Goal: Task Accomplishment & Management: Complete application form

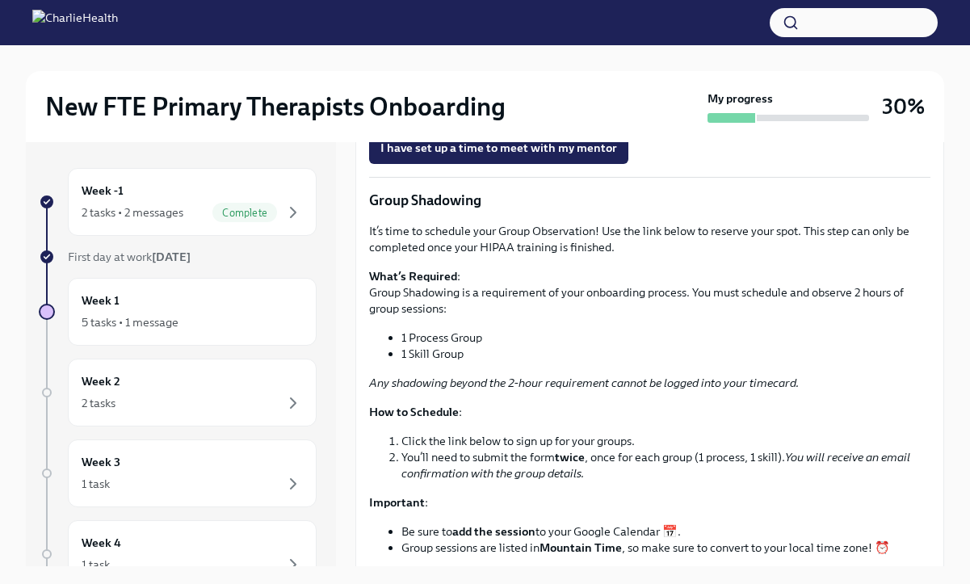
scroll to position [1679, 0]
click at [488, 155] on span "I have set up a time to meet with my mentor" at bounding box center [498, 147] width 237 height 16
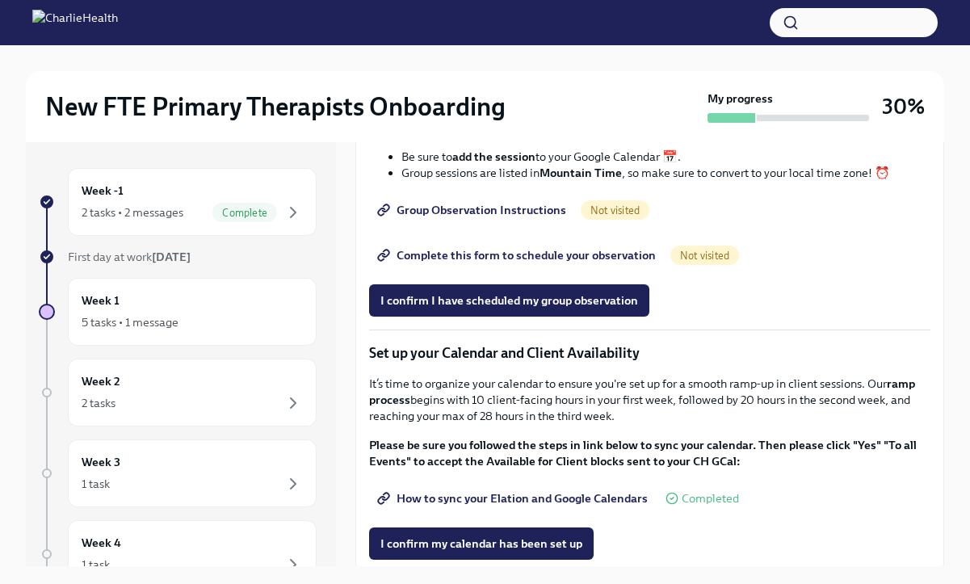
scroll to position [2054, 0]
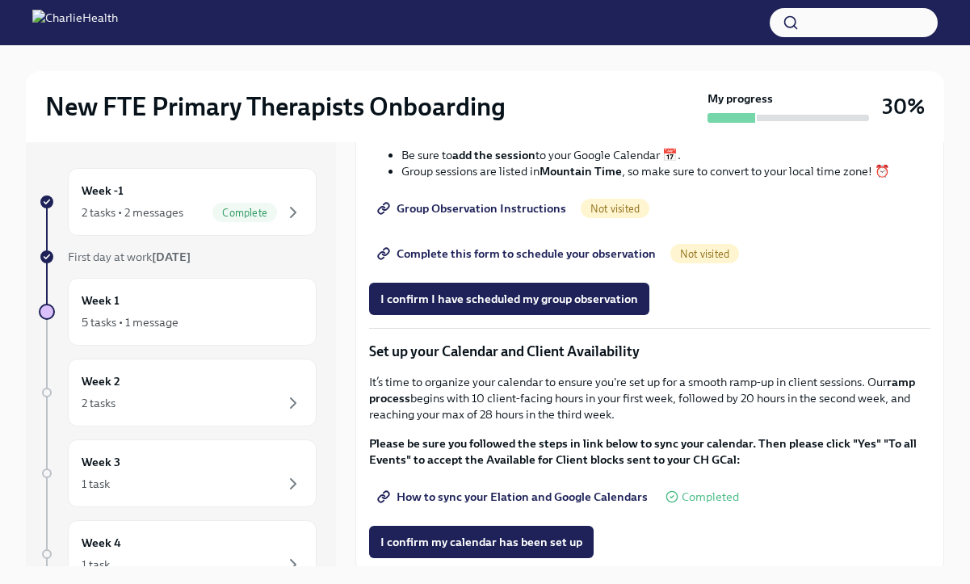
click at [511, 216] on span "Group Observation Instructions" at bounding box center [473, 208] width 186 height 16
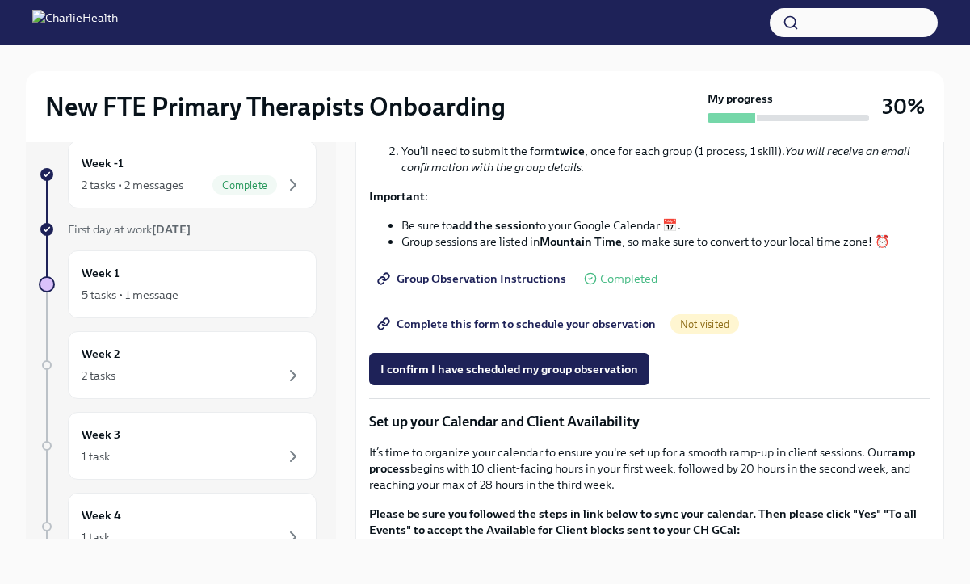
scroll to position [1934, 0]
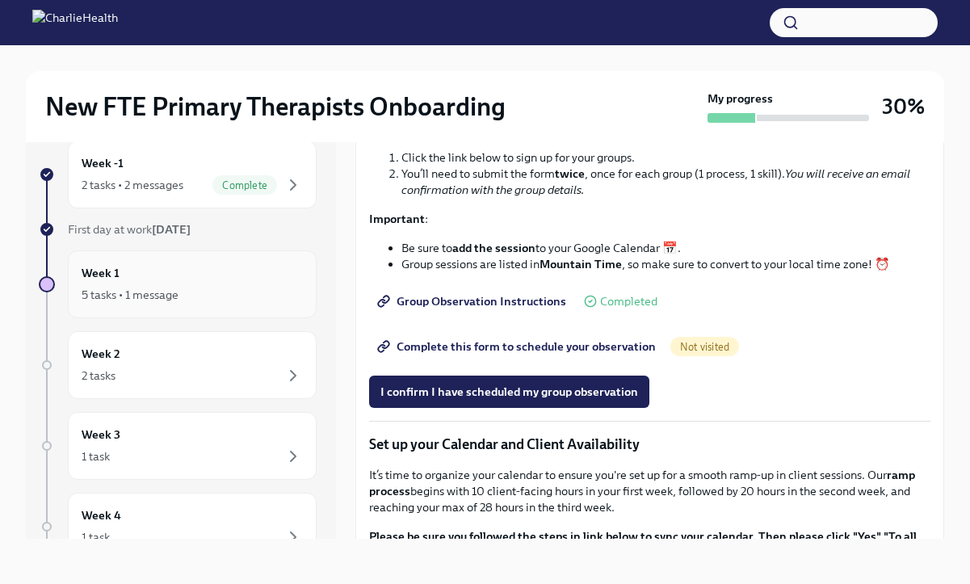
click at [224, 304] on div "5 tasks • 1 message" at bounding box center [192, 294] width 221 height 19
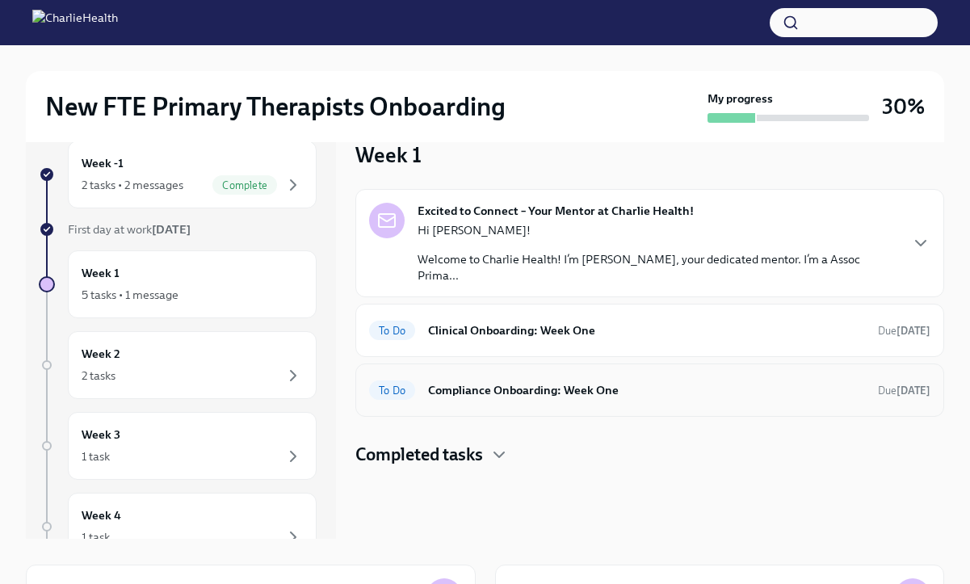
click at [602, 389] on h6 "Compliance Onboarding: Week One" at bounding box center [646, 390] width 437 height 18
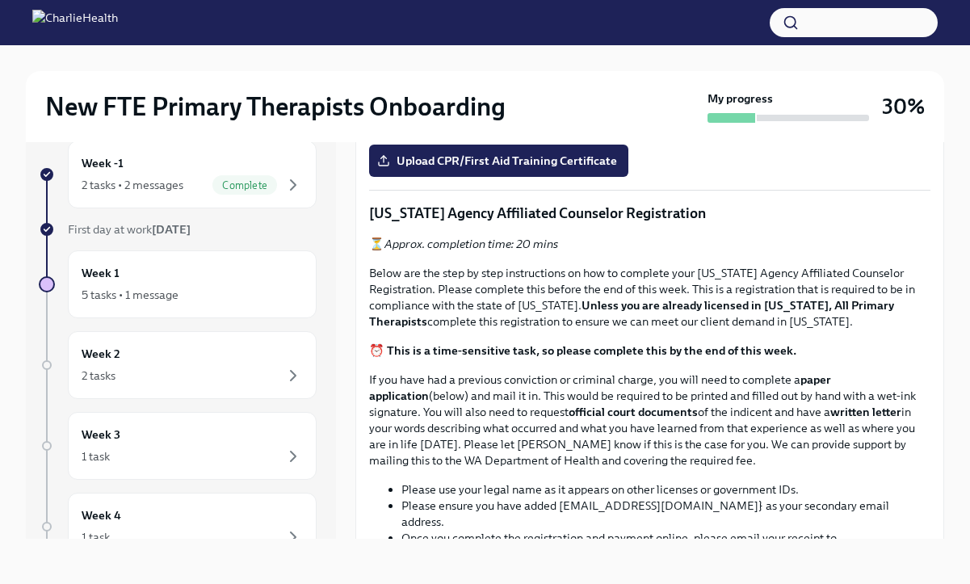
scroll to position [727, 0]
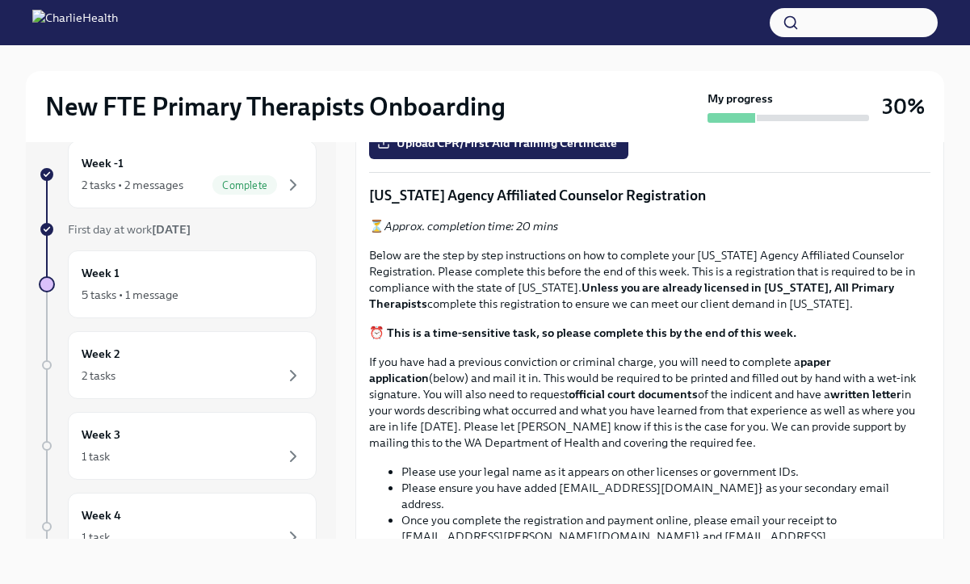
click at [0, 0] on input "Upload the [US_STATE] Telehealth Certificate" at bounding box center [0, 0] width 0 height 0
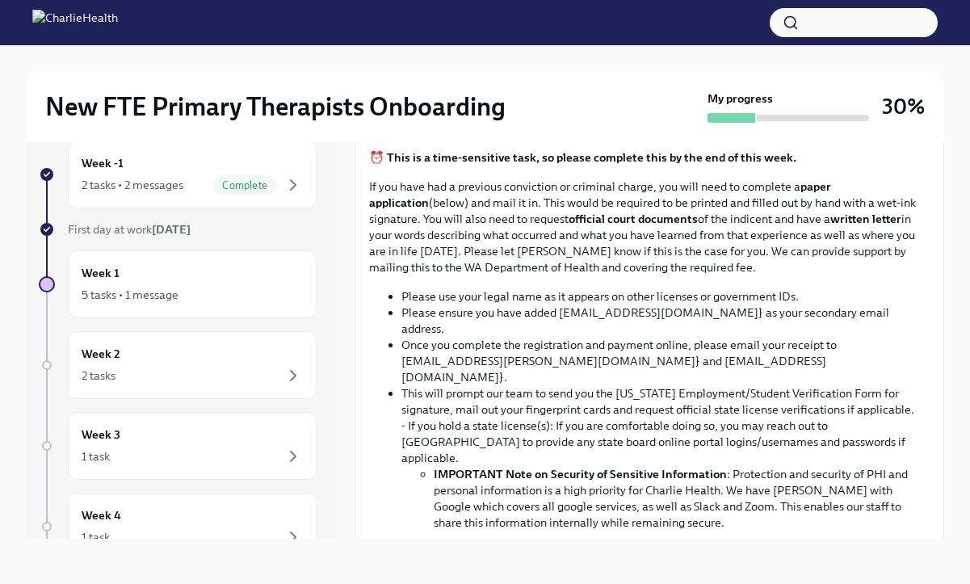
scroll to position [925, 0]
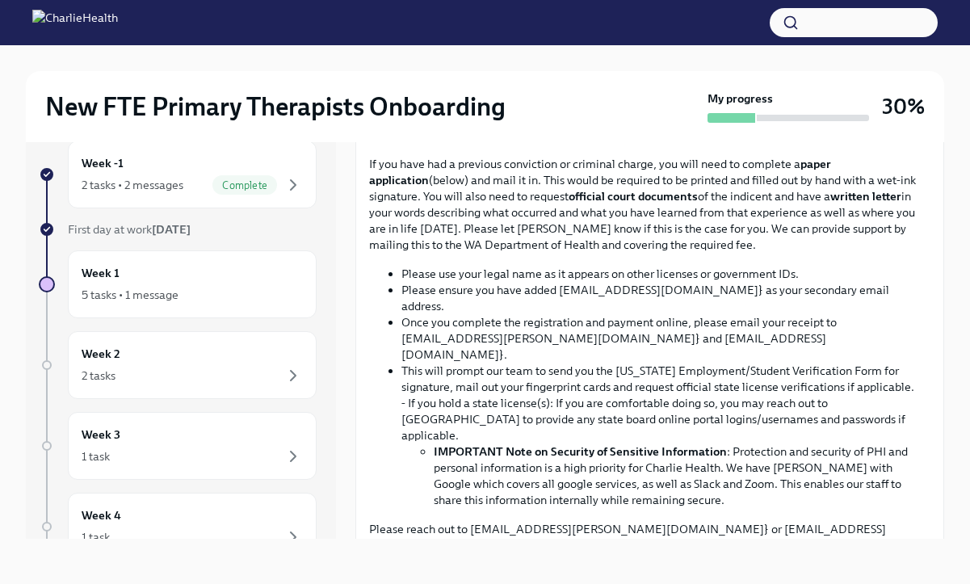
click at [0, 0] on input "Upload CPR/First Aid Training Certificate" at bounding box center [0, 0] width 0 height 0
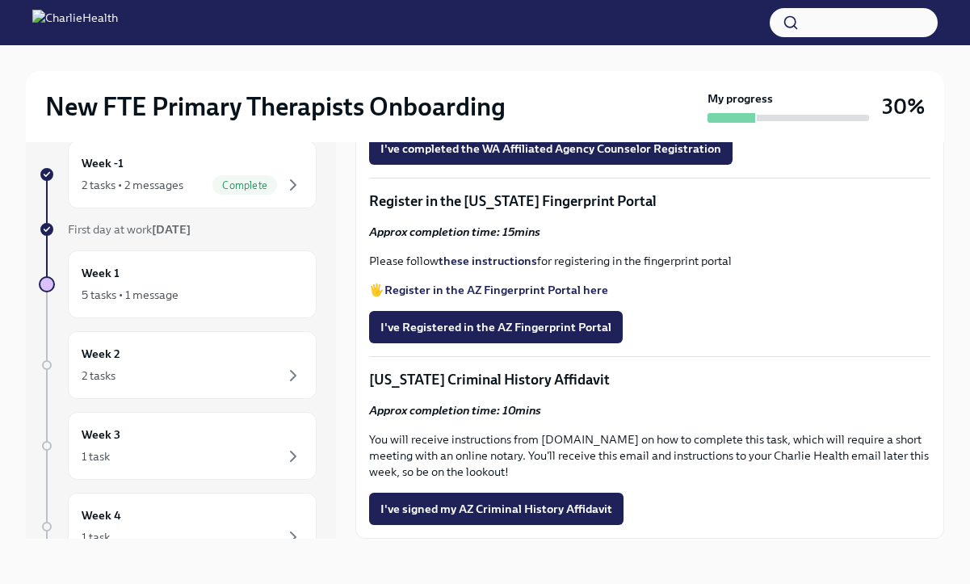
scroll to position [2064, 0]
click at [538, 510] on span "I've signed my AZ Criminal History Affidavit" at bounding box center [496, 509] width 232 height 16
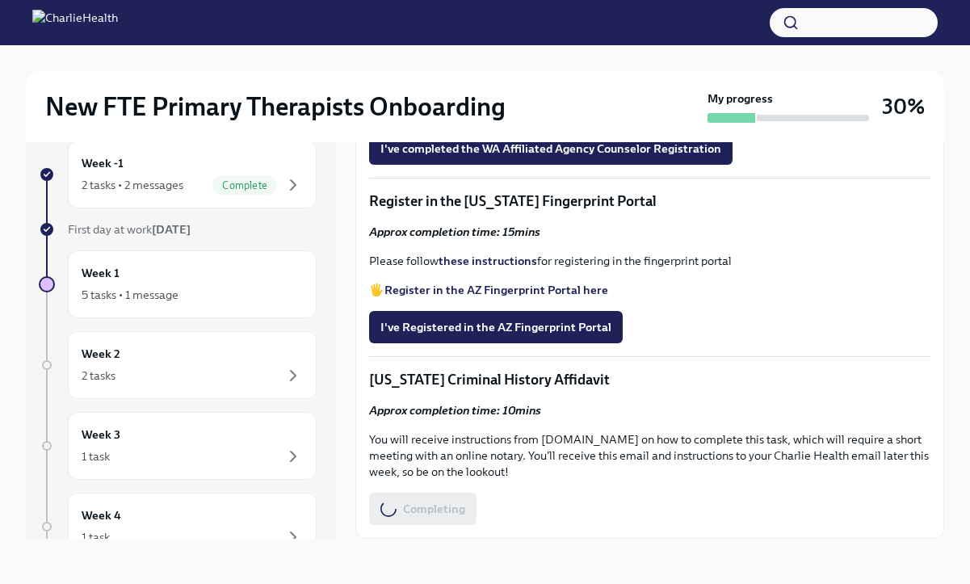
scroll to position [0, 0]
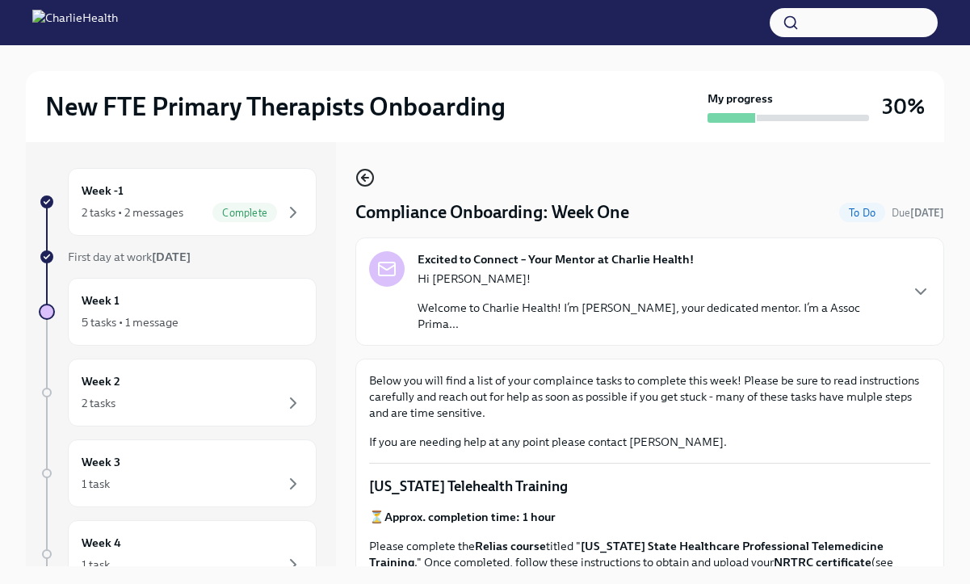
click at [359, 180] on icon "button" at bounding box center [364, 177] width 19 height 19
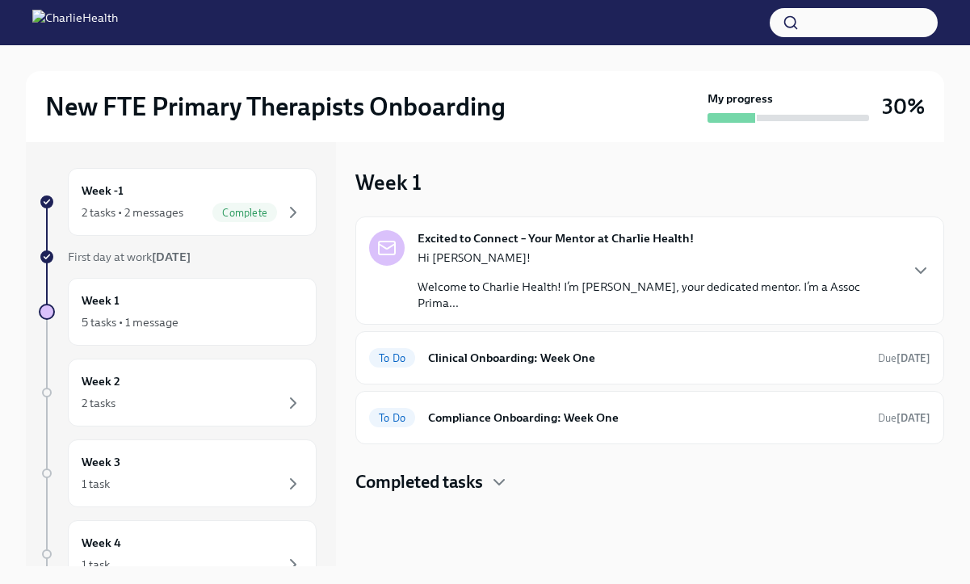
click at [607, 282] on p "Welcome to Charlie Health! I’m [PERSON_NAME], your dedicated mentor. I’m a Asso…" at bounding box center [657, 295] width 480 height 32
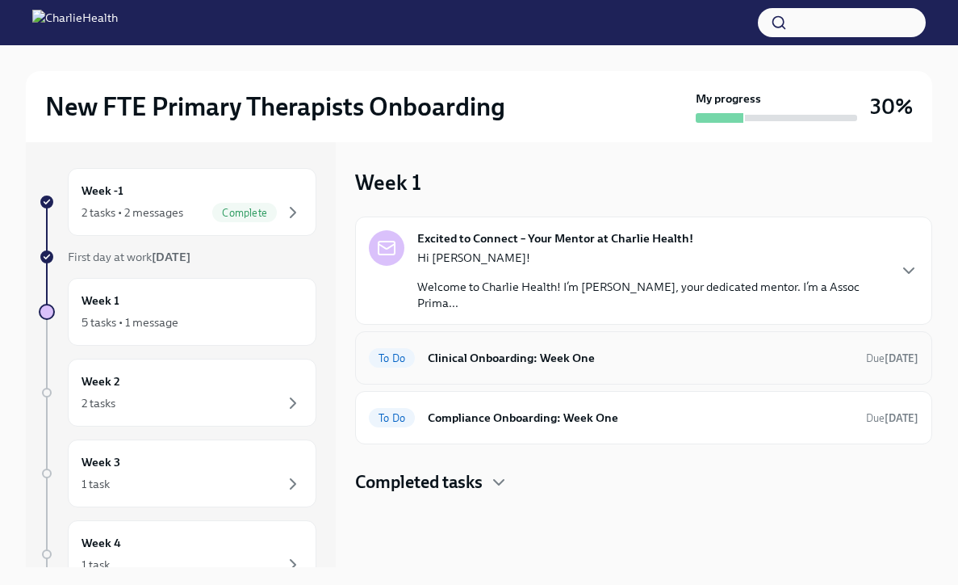
click at [545, 354] on h6 "Clinical Onboarding: Week One" at bounding box center [641, 358] width 426 height 18
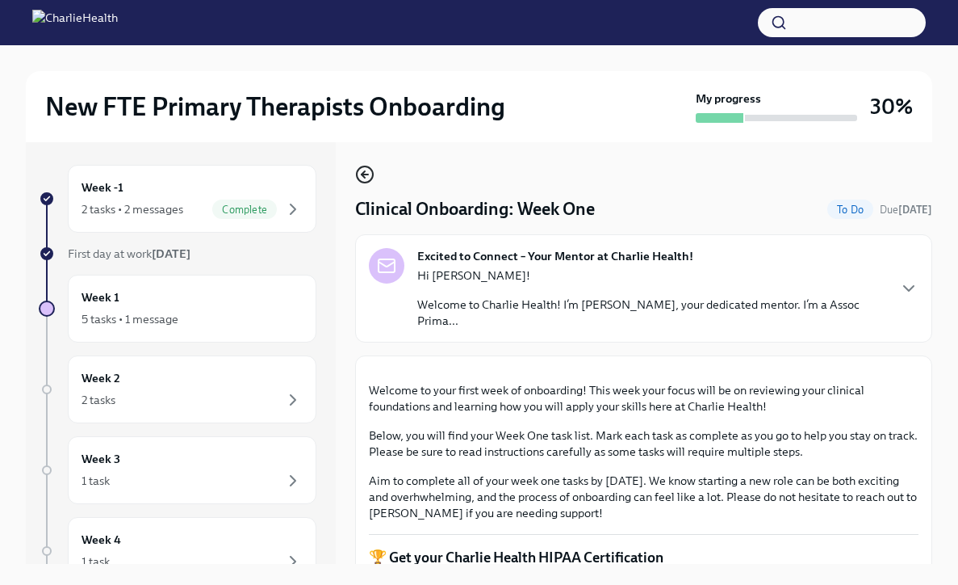
click at [365, 182] on circle "button" at bounding box center [365, 174] width 16 height 16
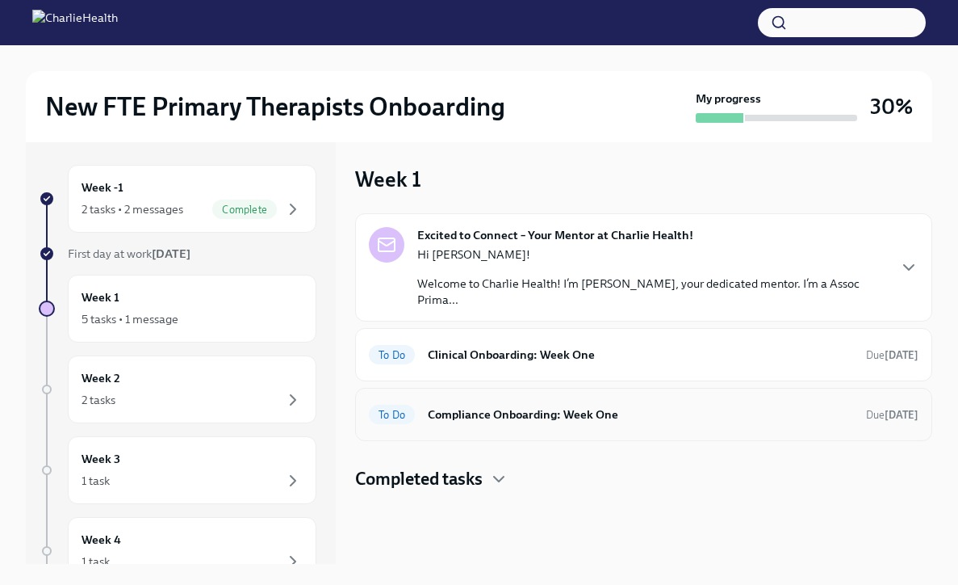
click at [498, 419] on h6 "Compliance Onboarding: Week One" at bounding box center [641, 414] width 426 height 18
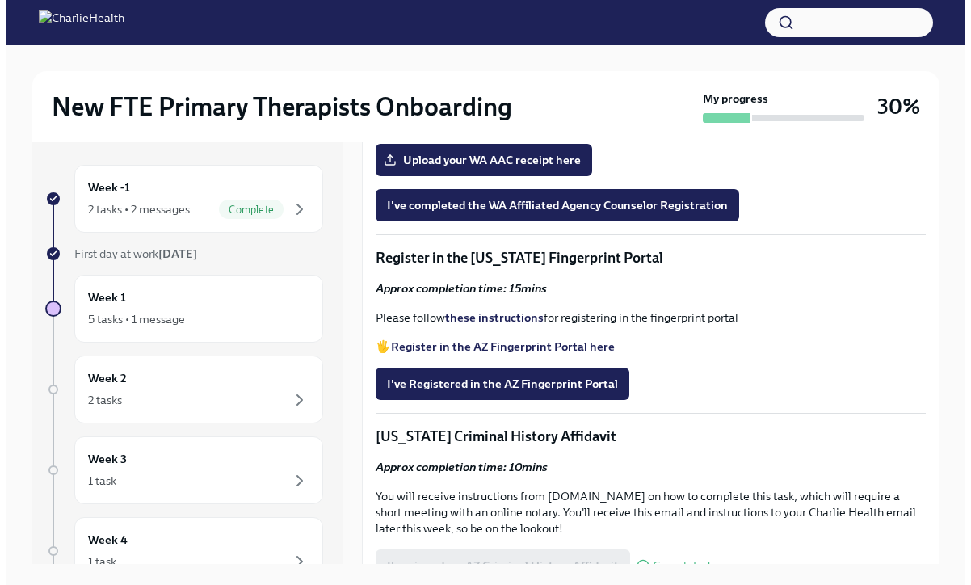
scroll to position [1708, 0]
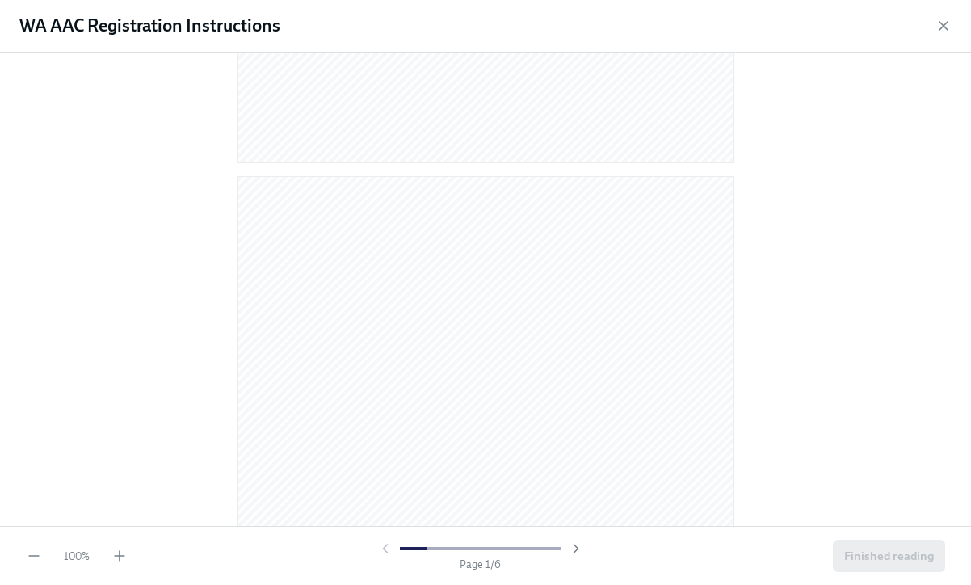
scroll to position [572, 0]
click at [132, 551] on div "100 % Page 2 / 6 Finished reading" at bounding box center [485, 555] width 971 height 59
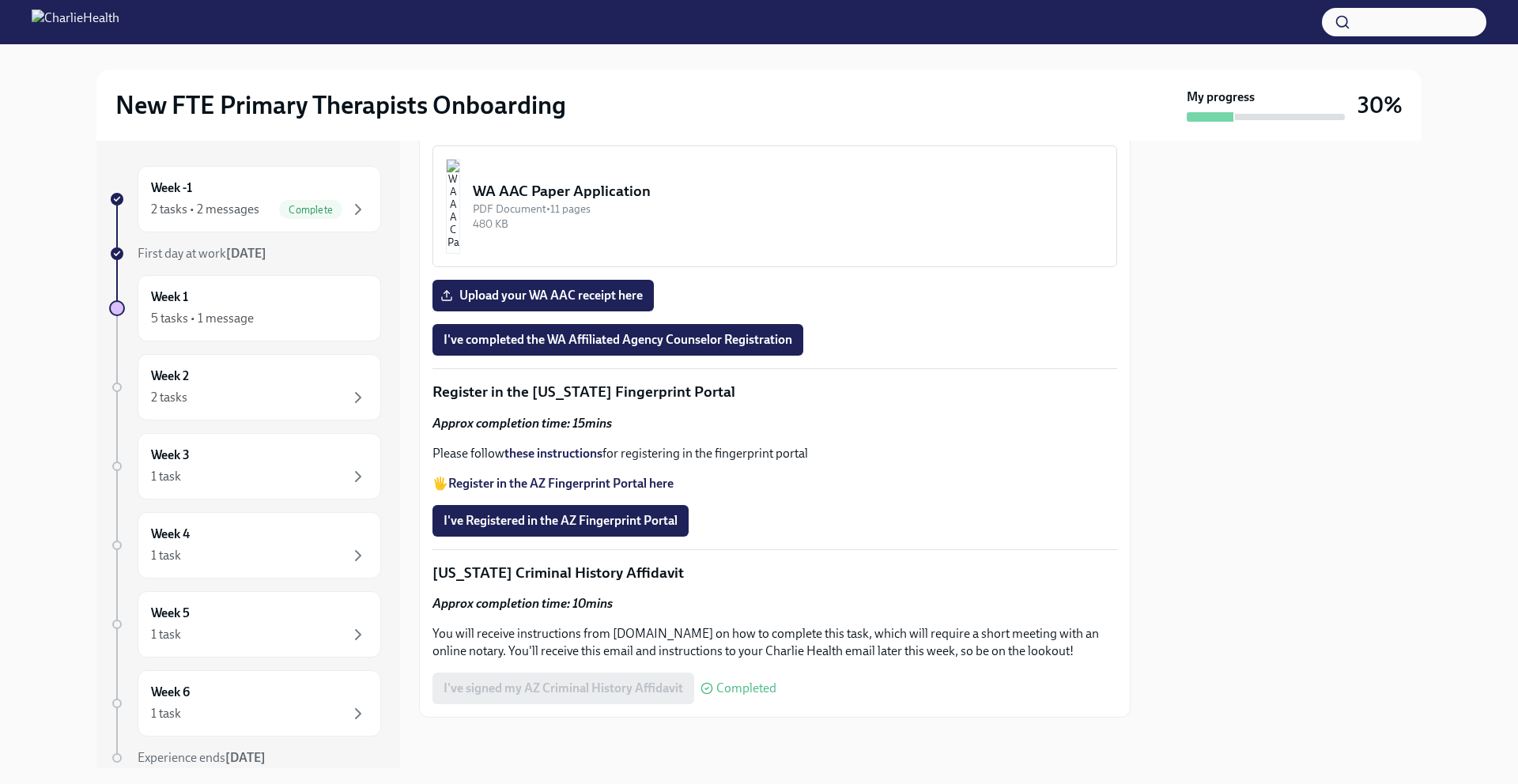
scroll to position [1808, 0]
click at [590, 133] on button "WA AAC Registration Instructions PDF Document • 6 pages 344.66 KB" at bounding box center [775, 71] width 685 height 121
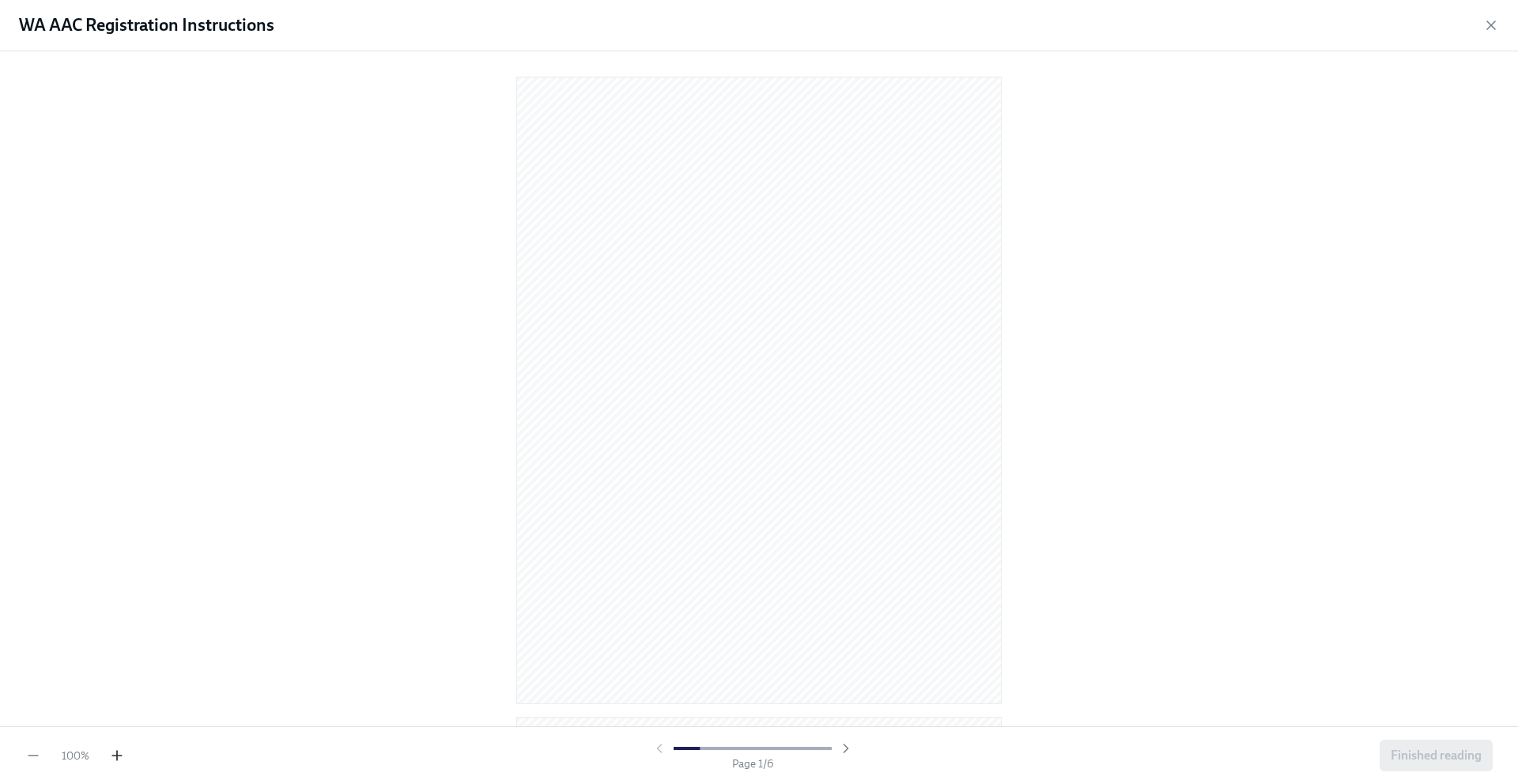
click at [116, 571] on icon "button" at bounding box center [117, 756] width 16 height 16
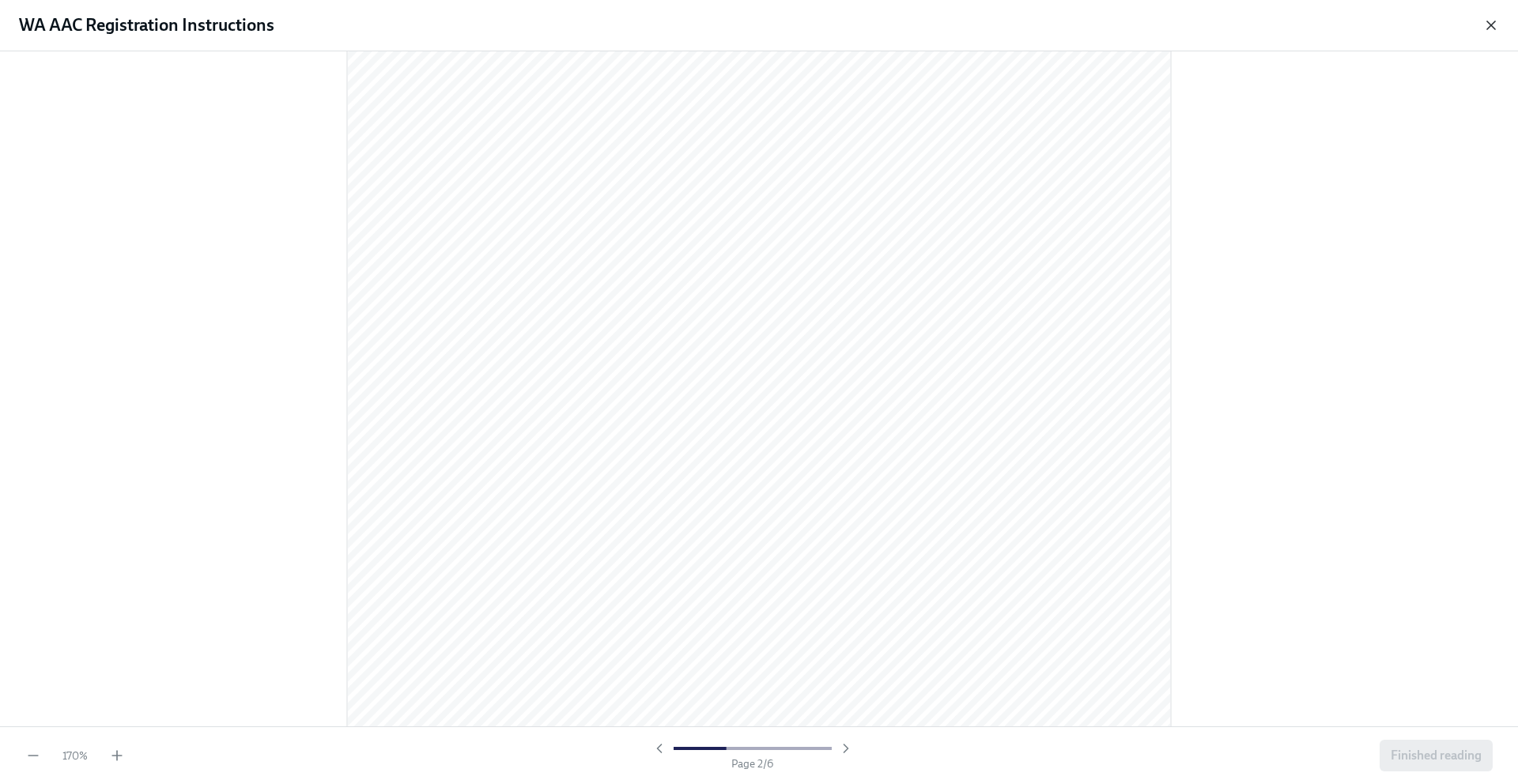
click at [949, 22] on icon "button" at bounding box center [1492, 25] width 16 height 16
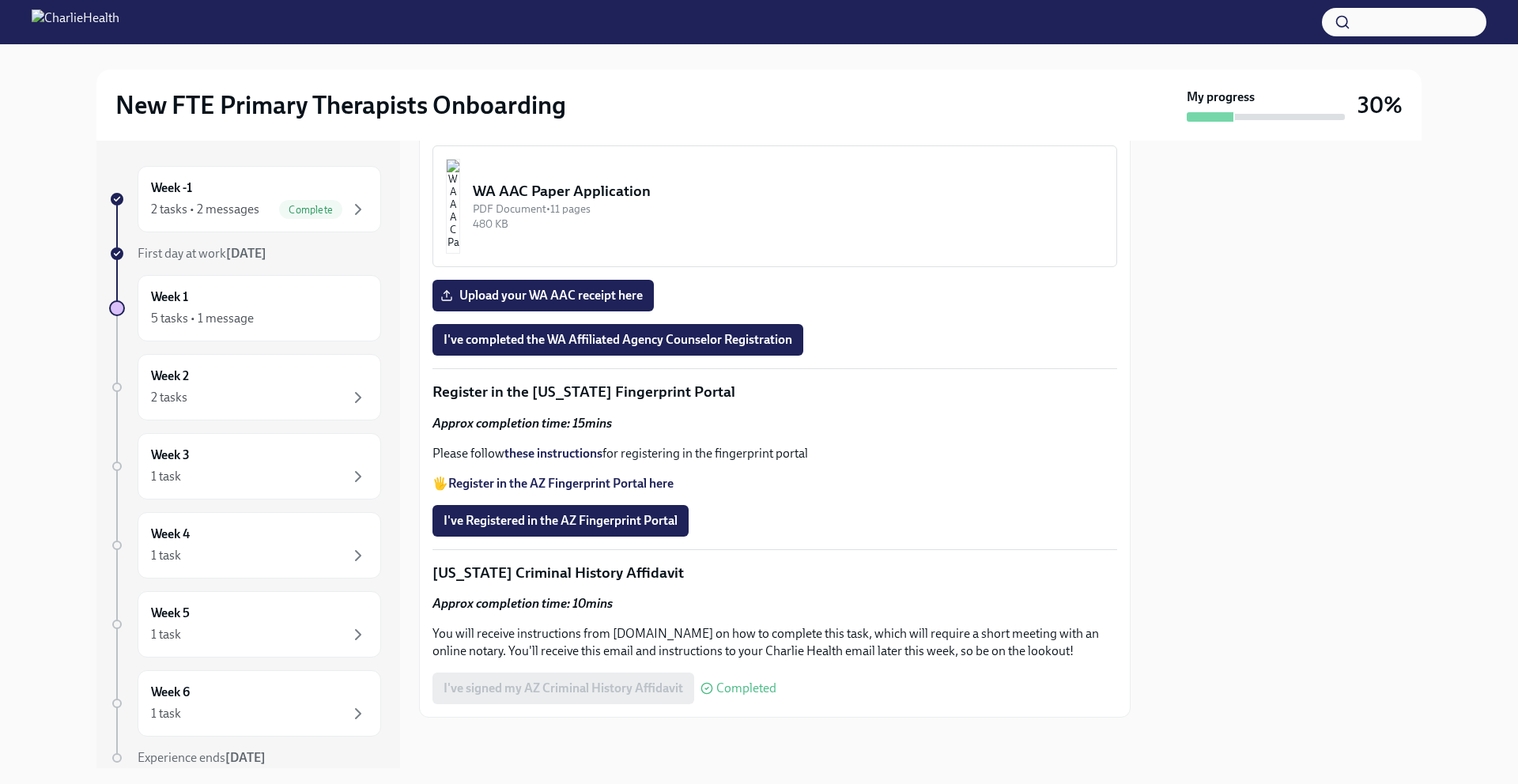
click at [568, 133] on button "WA AAC Registration Instructions PDF Document • 6 pages 344.66 KB" at bounding box center [775, 71] width 685 height 121
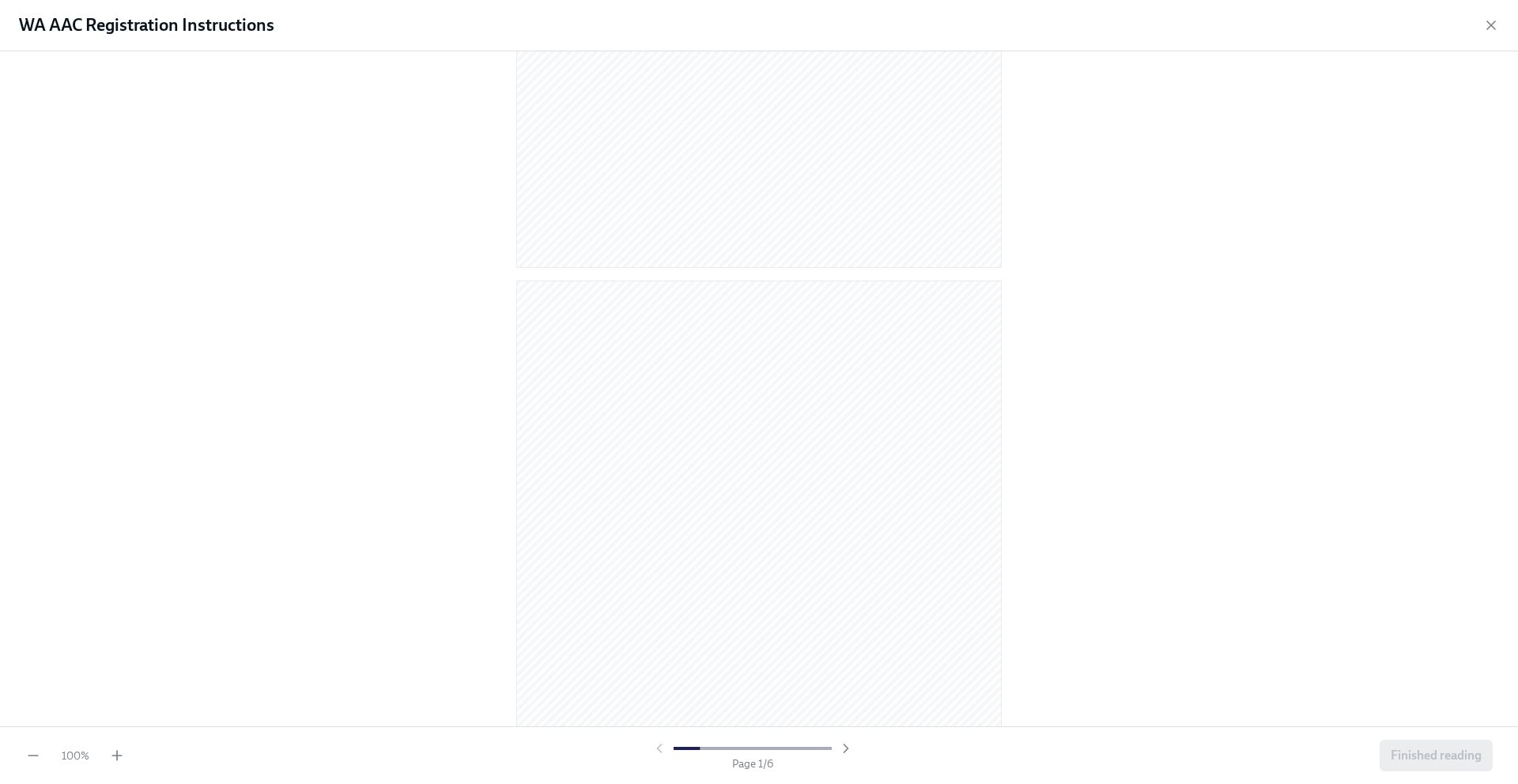
scroll to position [527, 0]
click at [115, 571] on icon "button" at bounding box center [117, 756] width 16 height 16
click at [116, 571] on icon "button" at bounding box center [117, 756] width 16 height 16
click at [118, 571] on icon "button" at bounding box center [118, 756] width 0 height 10
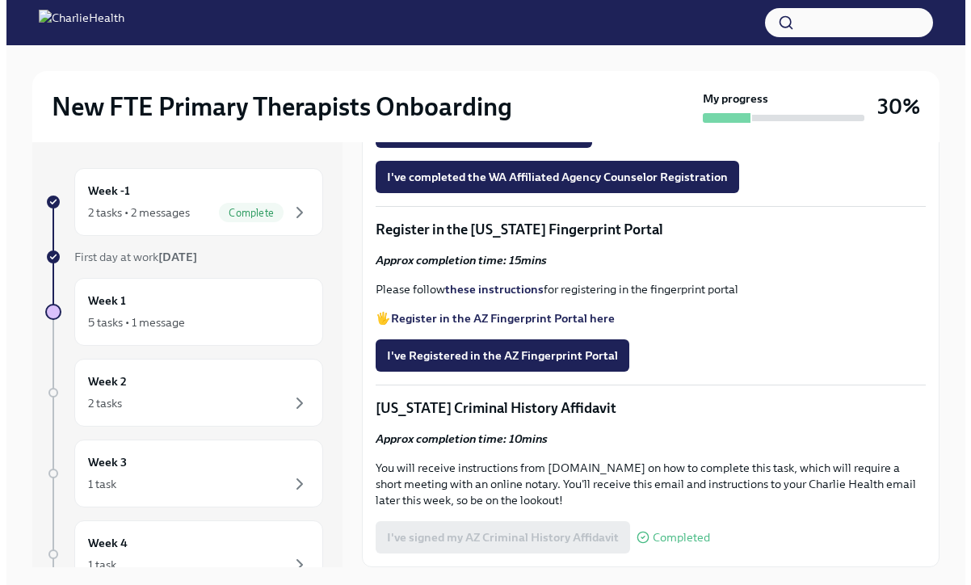
scroll to position [1659, 0]
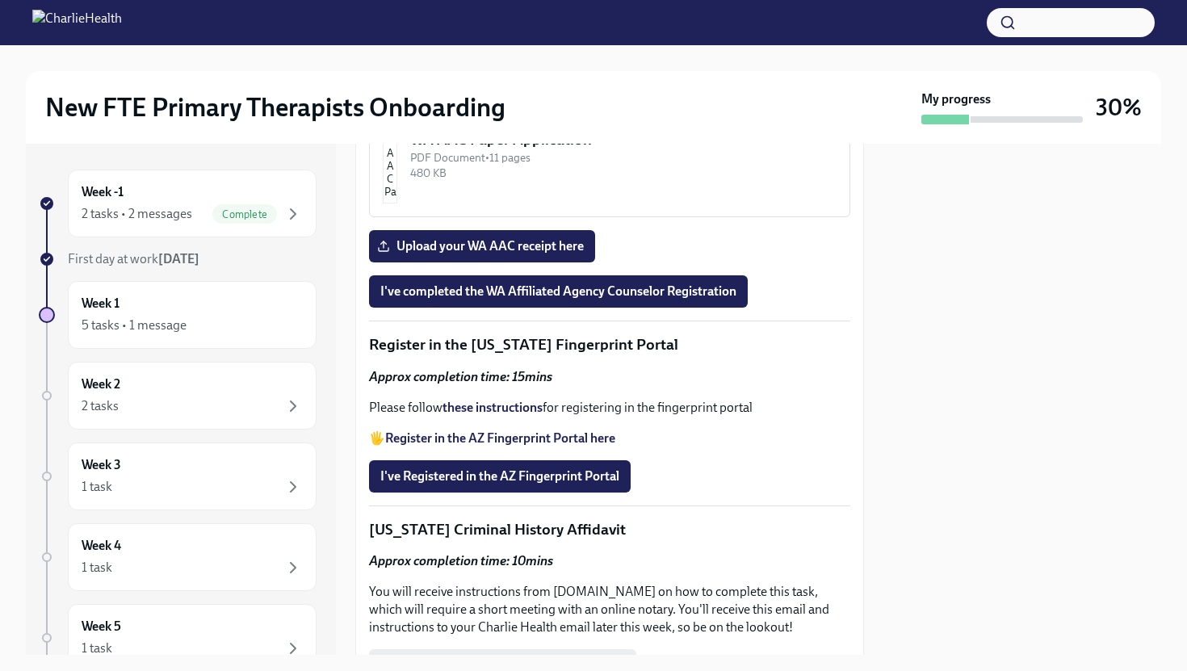
scroll to position [2024, 0]
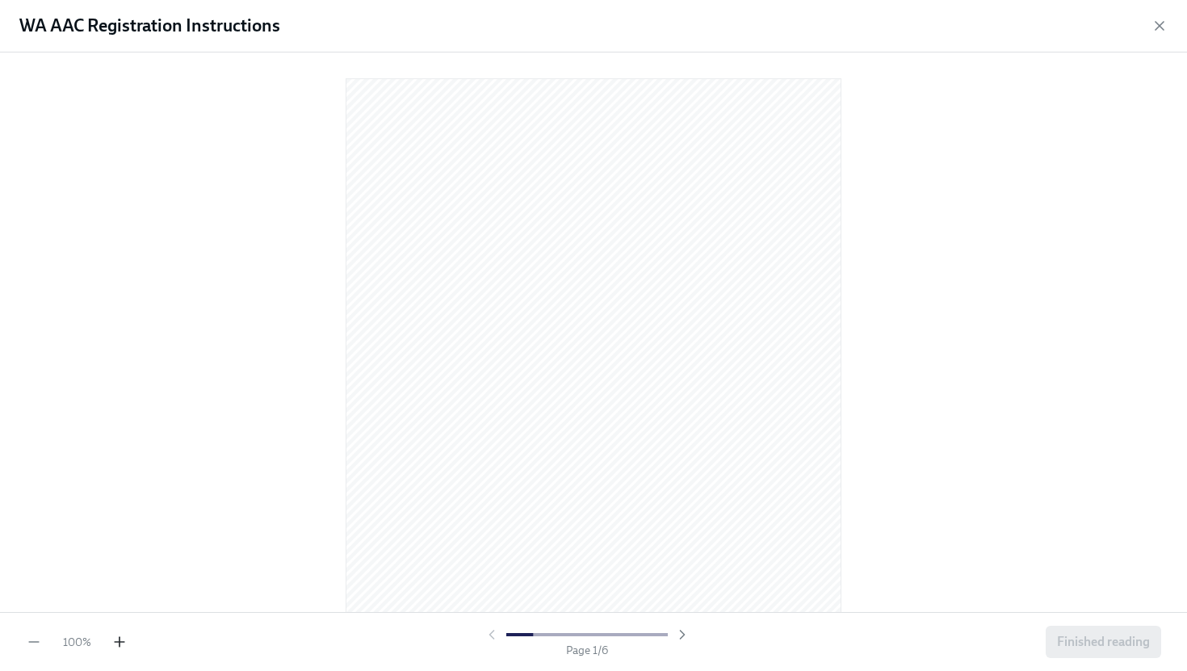
click at [120, 583] on icon "button" at bounding box center [119, 642] width 16 height 16
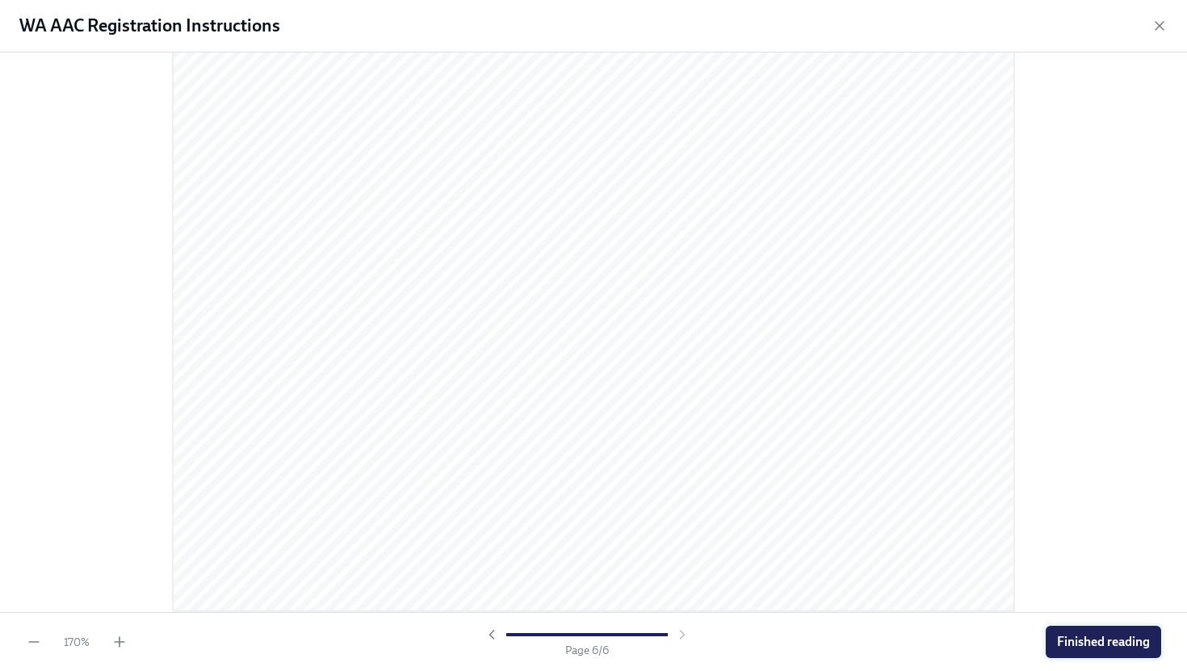
click at [969, 583] on span "Finished reading" at bounding box center [1103, 642] width 93 height 16
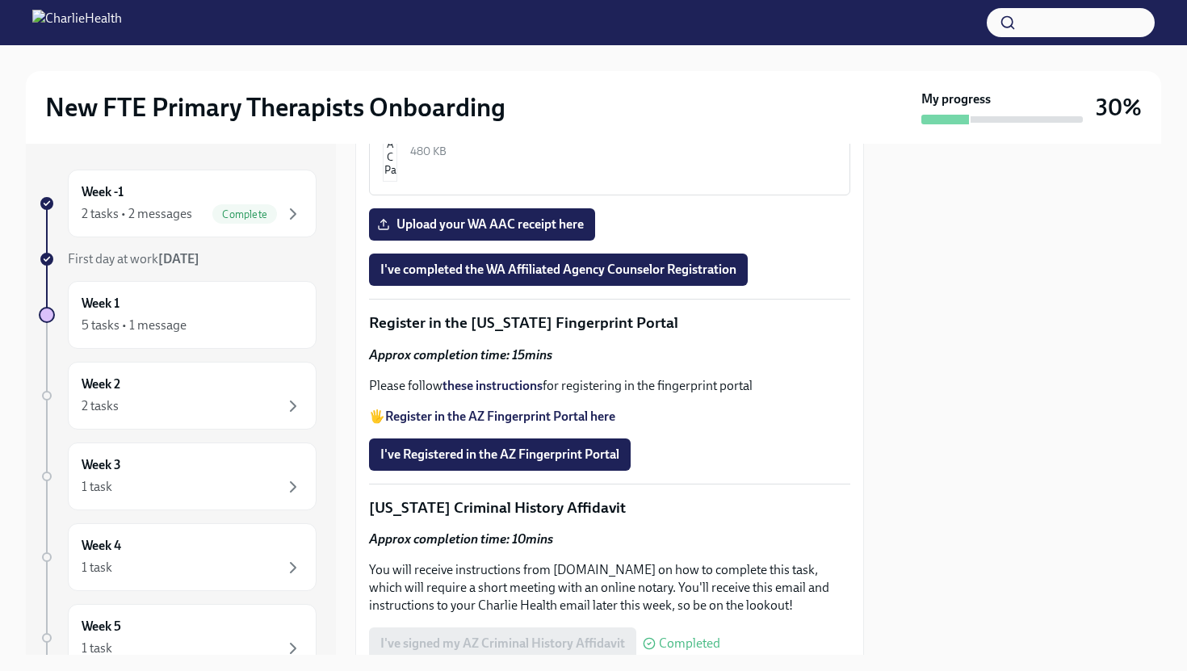
scroll to position [1877, 0]
click at [572, 159] on div "480 KB" at bounding box center [623, 151] width 426 height 15
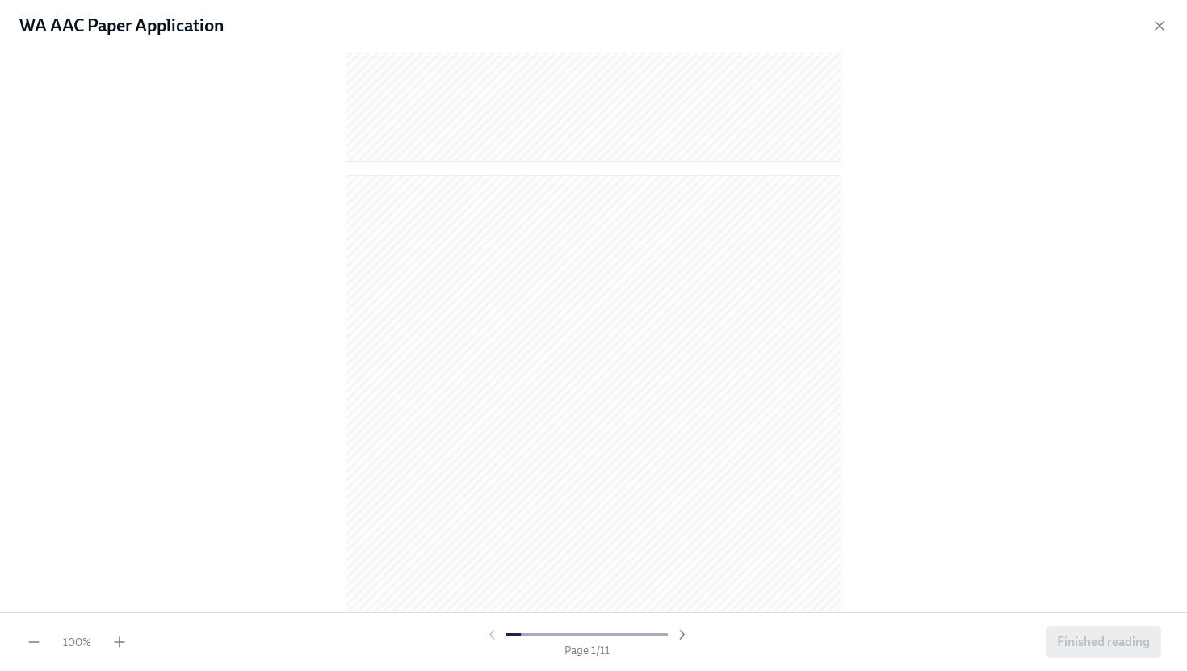
scroll to position [6648, 0]
click at [969, 583] on span "Finished reading" at bounding box center [1103, 642] width 93 height 16
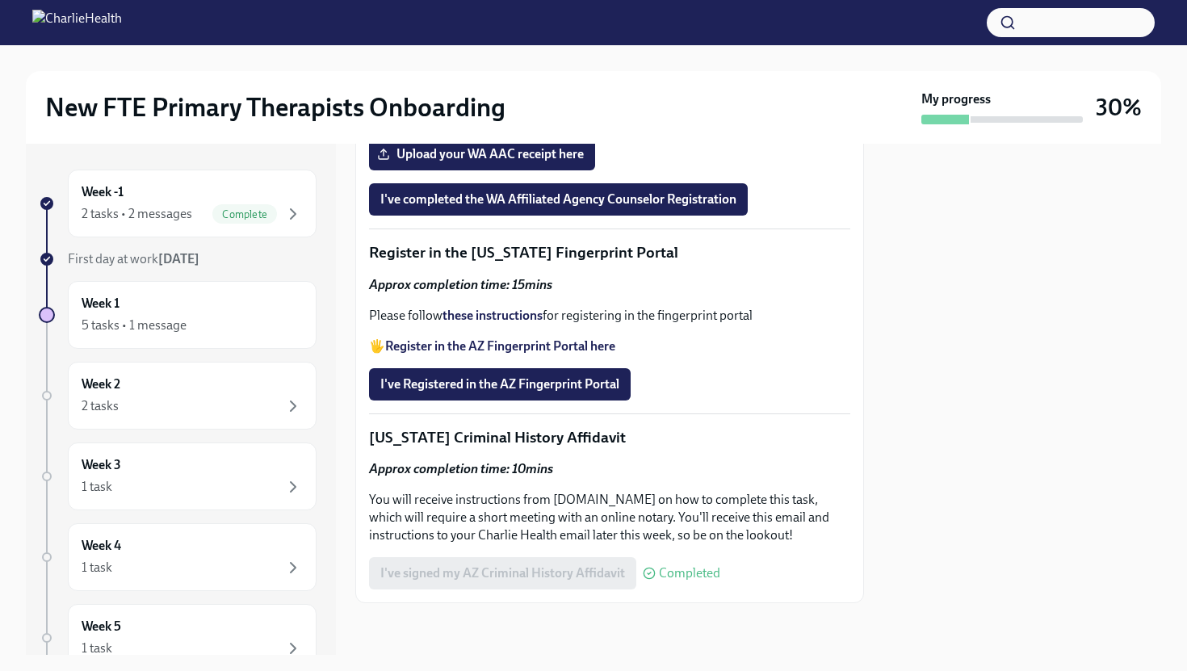
scroll to position [1998, 0]
click at [508, 162] on span "Upload your WA AAC receipt here" at bounding box center [481, 154] width 203 height 16
click at [0, 0] on input "Upload your WA AAC receipt here" at bounding box center [0, 0] width 0 height 0
click at [683, 208] on span "I've completed the WA Affiliated Agency Counselor Registration" at bounding box center [558, 199] width 356 height 16
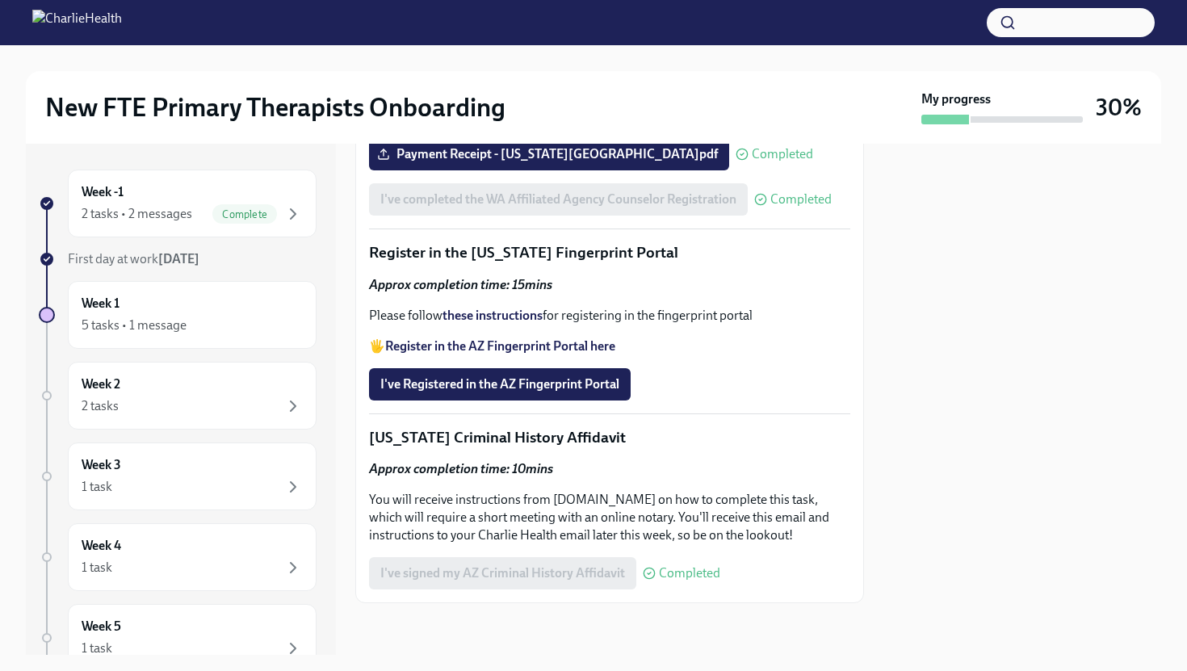
scroll to position [2285, 0]
click at [516, 315] on strong "these instructions" at bounding box center [492, 315] width 100 height 15
click at [538, 388] on span "I've Registered in the AZ Fingerprint Portal" at bounding box center [499, 384] width 239 height 16
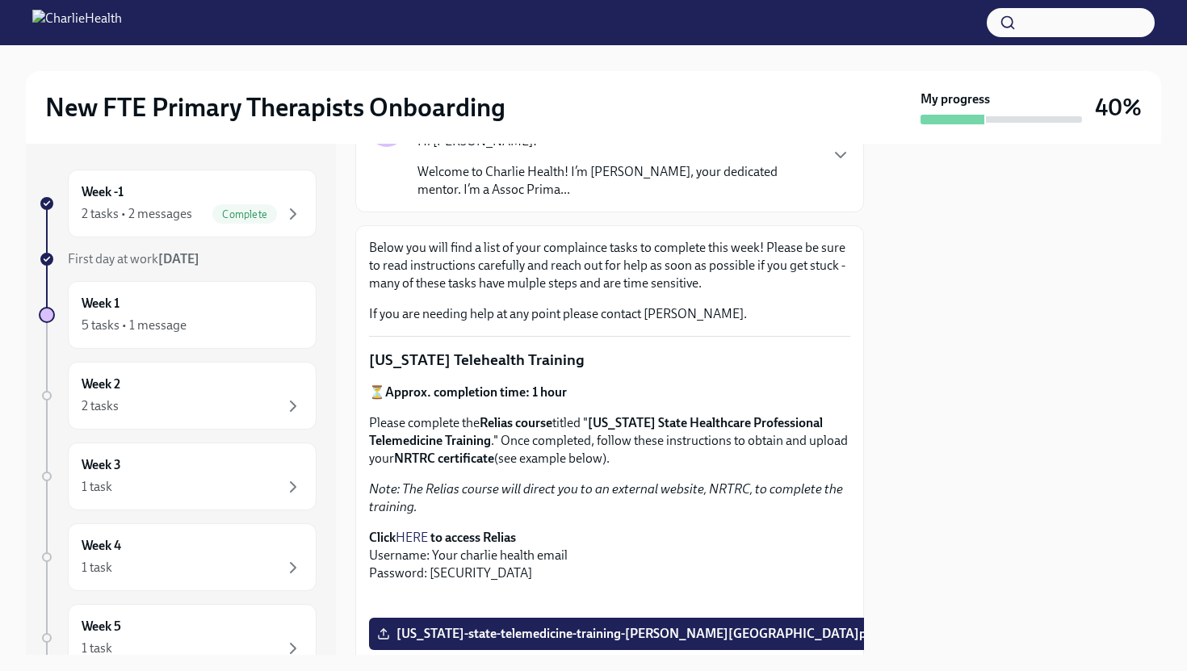
scroll to position [0, 0]
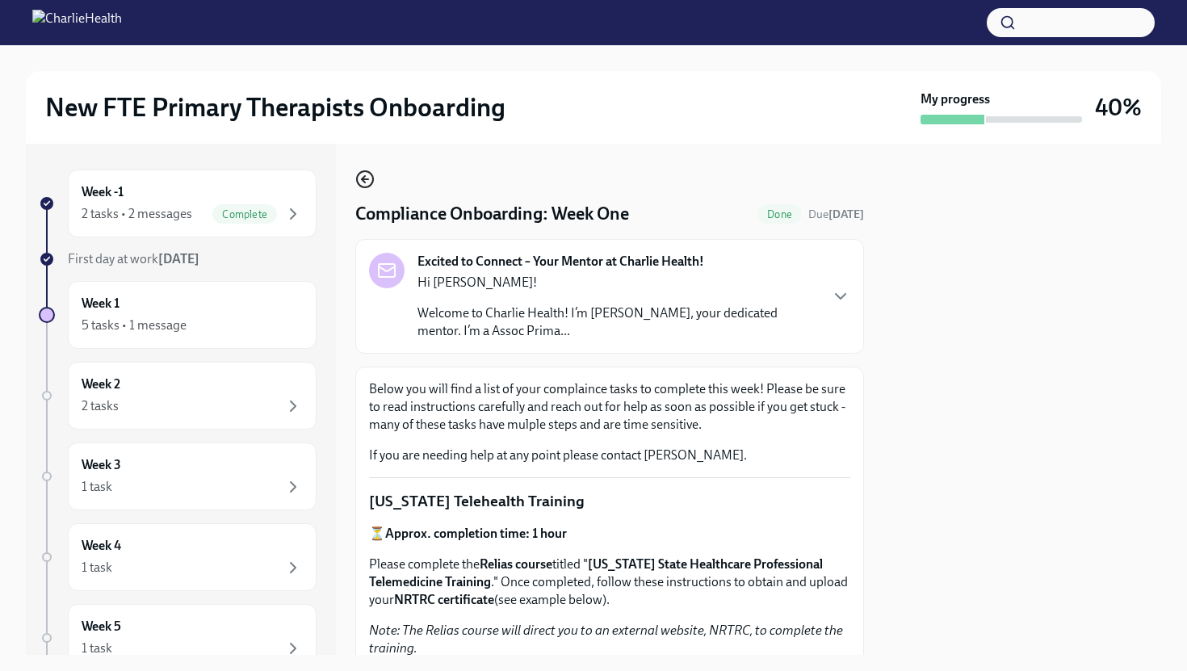
click at [370, 175] on icon "button" at bounding box center [364, 179] width 19 height 19
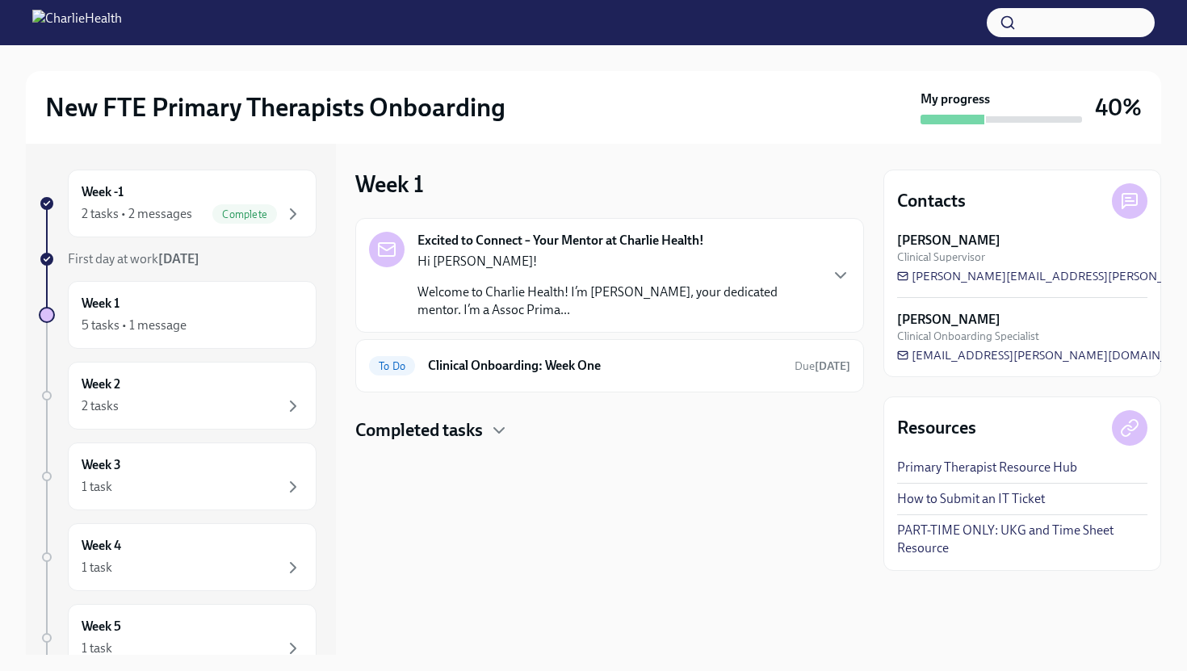
click at [492, 412] on div "Excited to Connect – Your Mentor at Charlie Health! Hi [PERSON_NAME]! Welcome t…" at bounding box center [609, 330] width 509 height 224
click at [495, 424] on icon "button" at bounding box center [498, 430] width 19 height 19
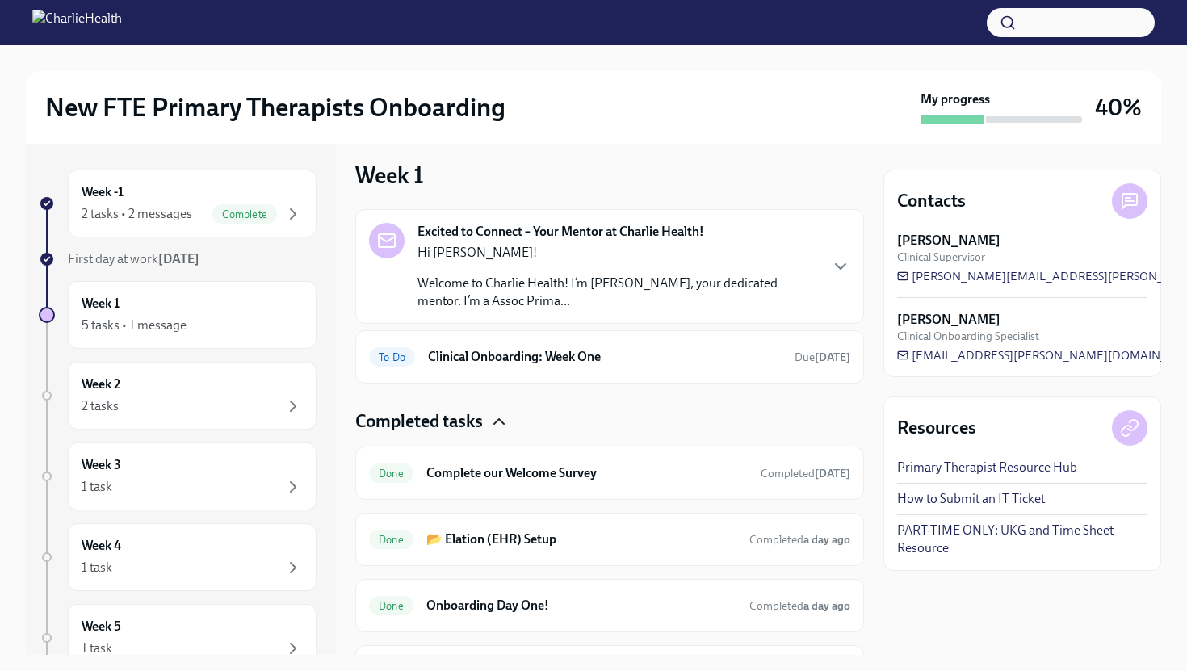
scroll to position [10, 0]
click at [497, 417] on icon "button" at bounding box center [498, 420] width 19 height 19
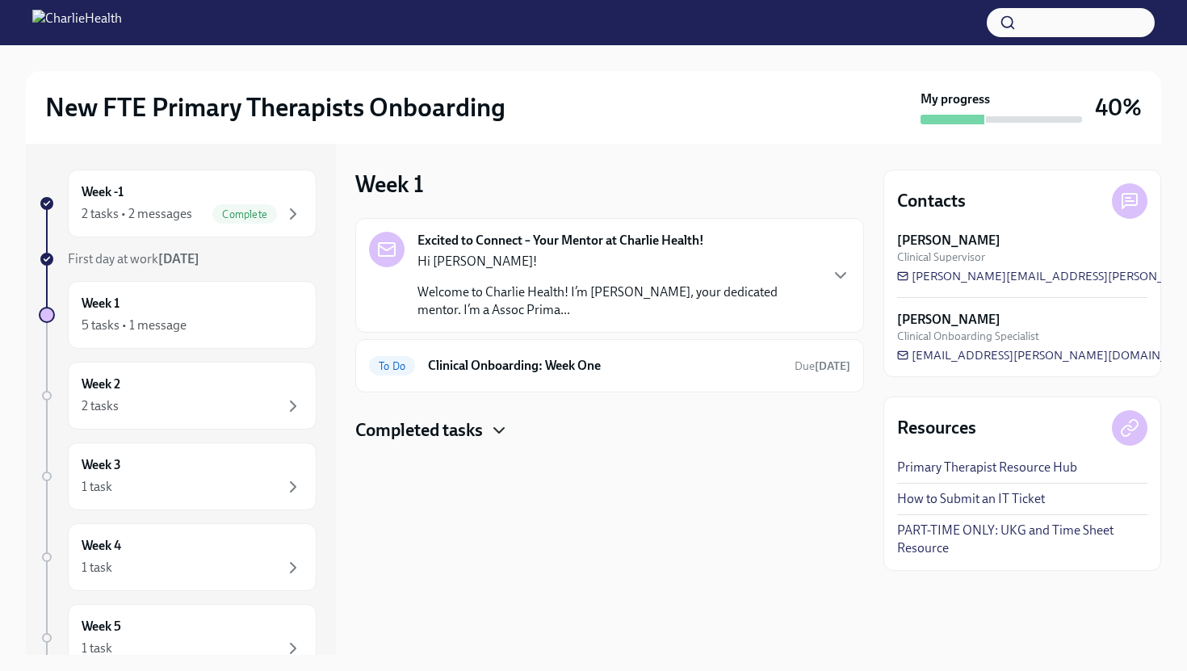
scroll to position [0, 0]
click at [555, 363] on h6 "Clinical Onboarding: Week One" at bounding box center [605, 366] width 354 height 18
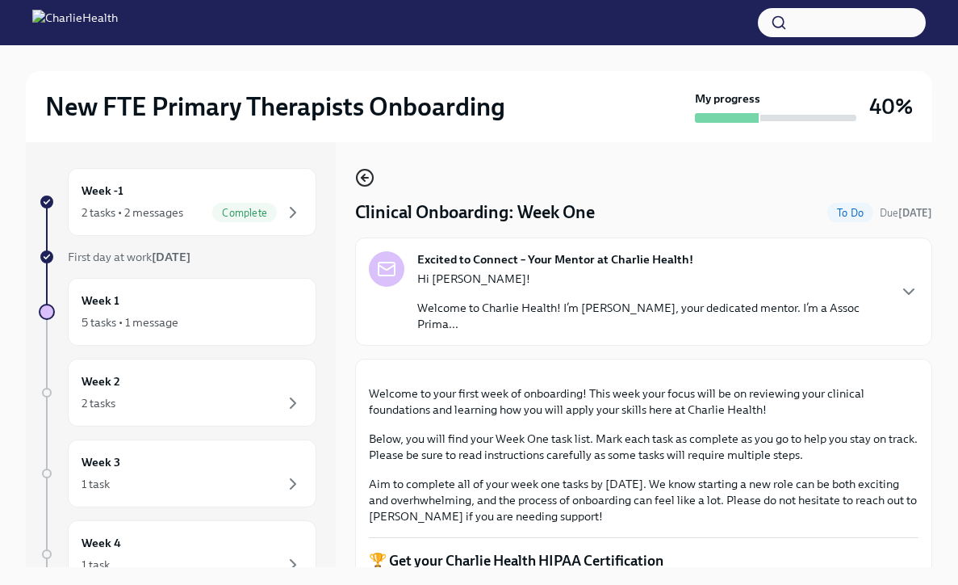
click at [364, 182] on icon "button" at bounding box center [364, 177] width 19 height 19
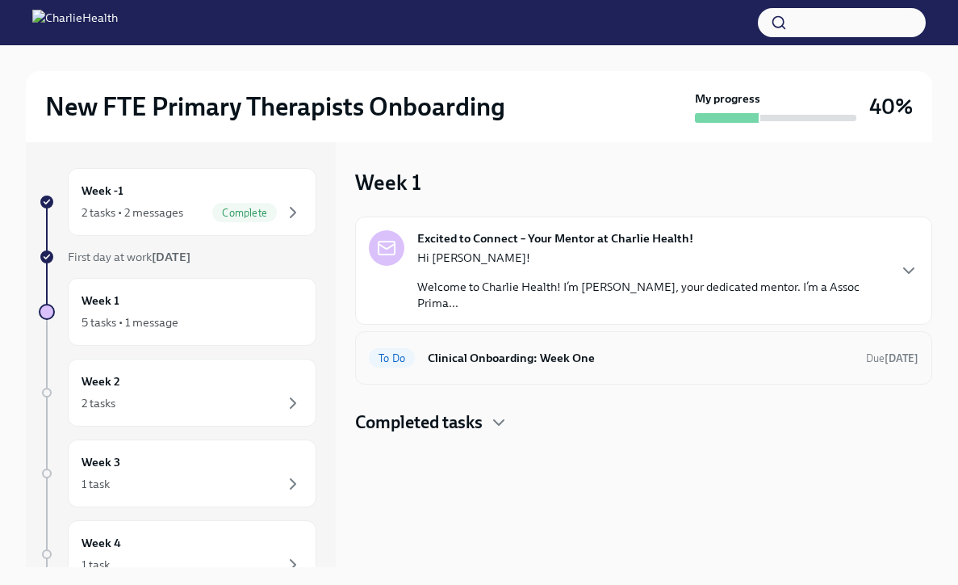
click at [572, 367] on div "To Do Clinical Onboarding: Week One Due [DATE]" at bounding box center [644, 358] width 550 height 26
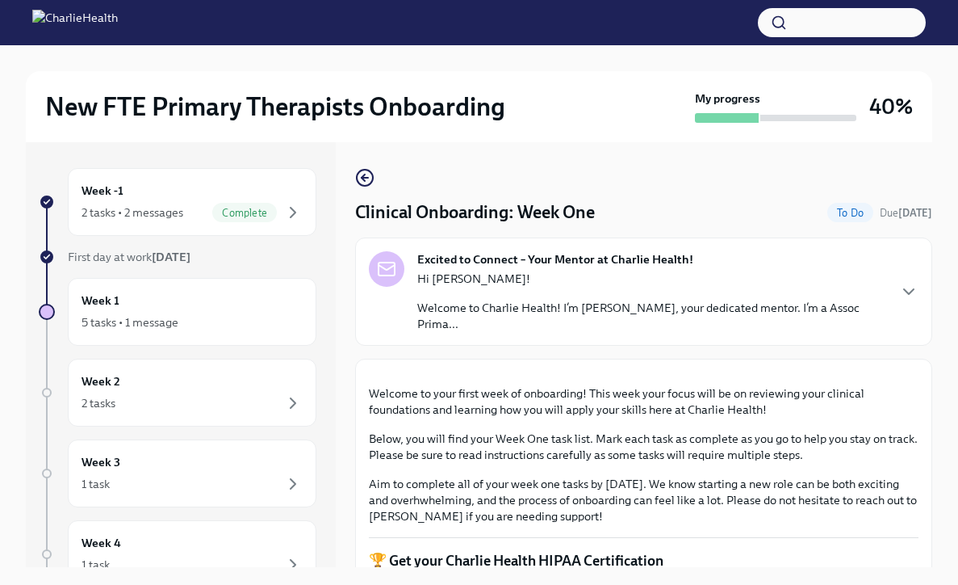
scroll to position [27, 0]
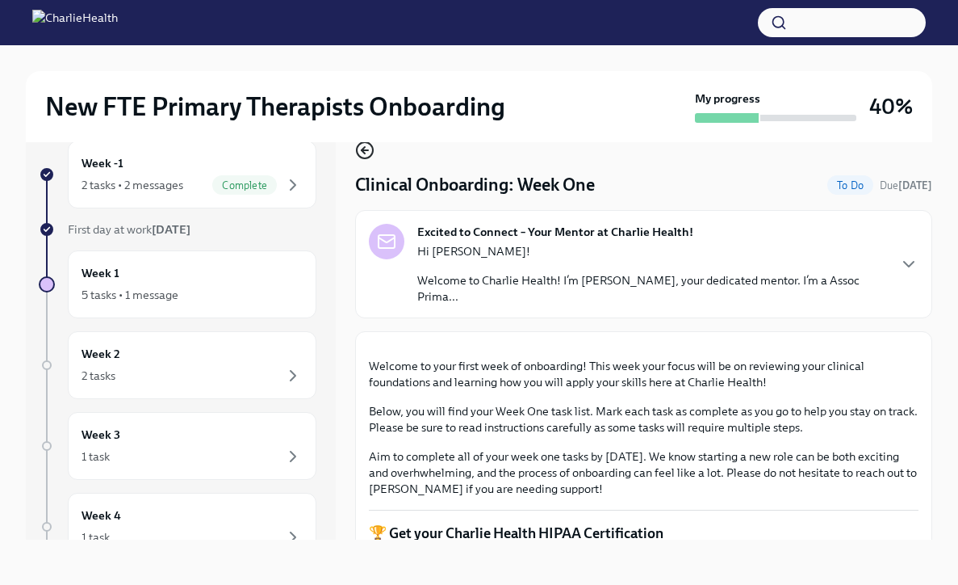
click at [369, 158] on icon "button" at bounding box center [364, 150] width 19 height 19
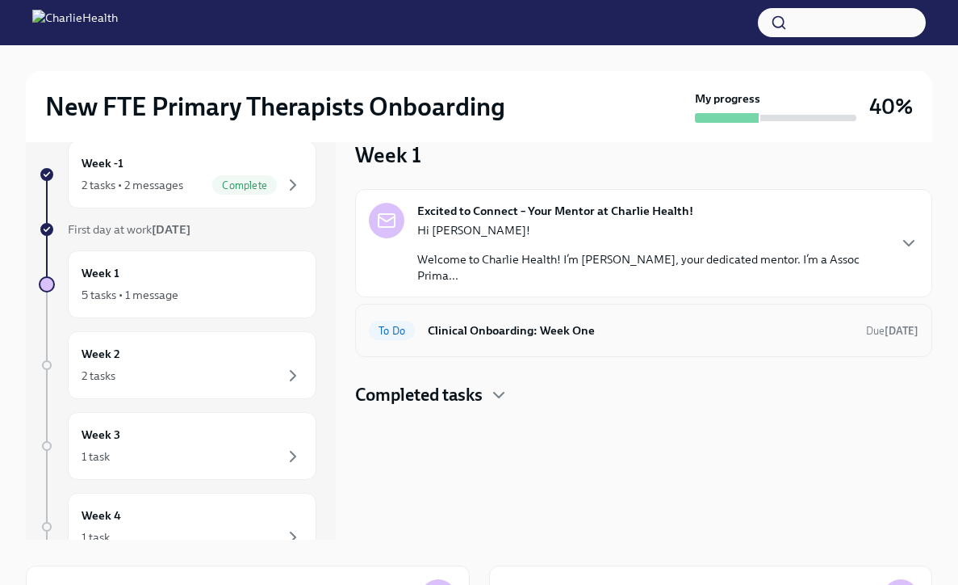
click at [545, 327] on h6 "Clinical Onboarding: Week One" at bounding box center [641, 330] width 426 height 18
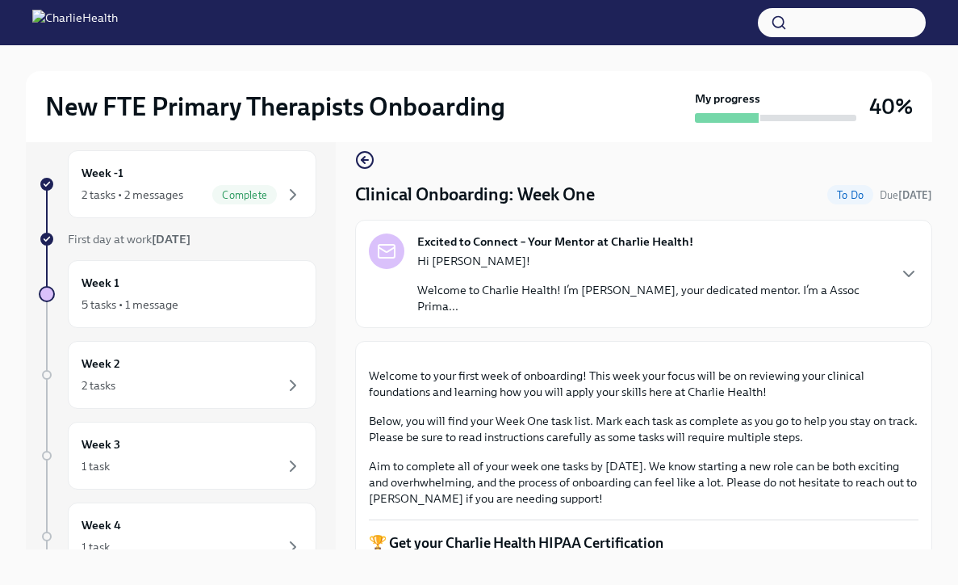
scroll to position [27, 0]
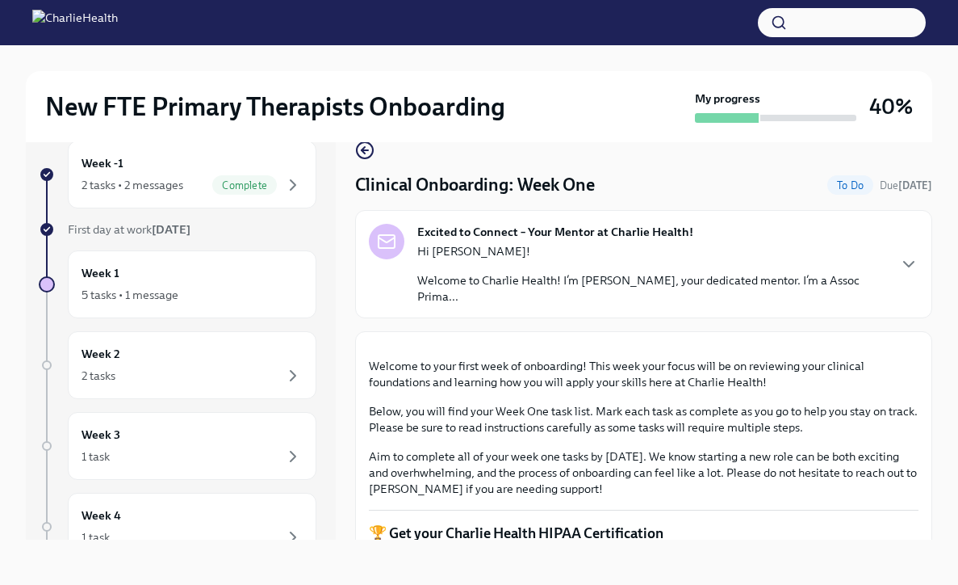
click at [828, 267] on div "Hi [PERSON_NAME]! Welcome to Charlie Health! I’m [PERSON_NAME], your dedicated …" at bounding box center [651, 273] width 469 height 61
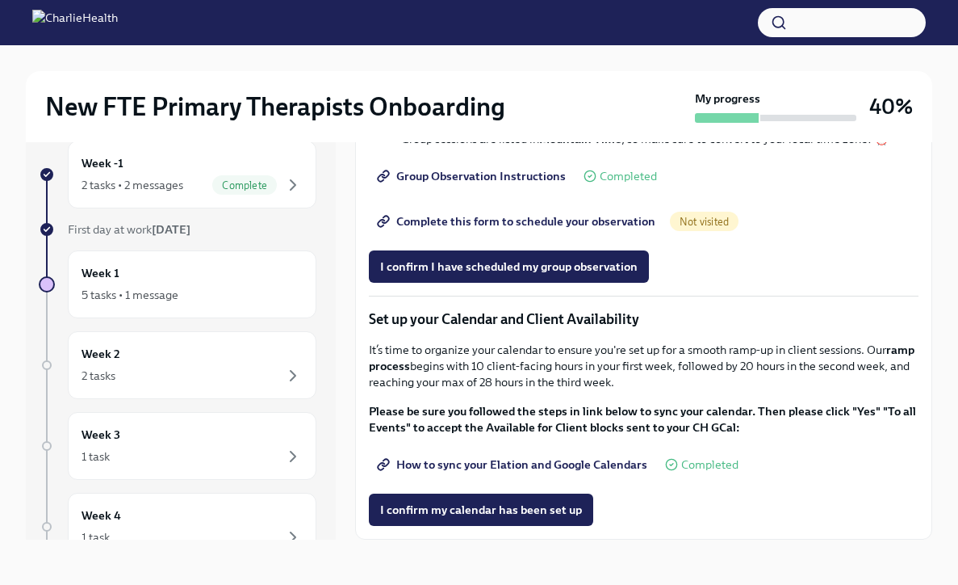
scroll to position [2355, 0]
click at [540, 229] on span "Complete this form to schedule your observation" at bounding box center [517, 221] width 275 height 16
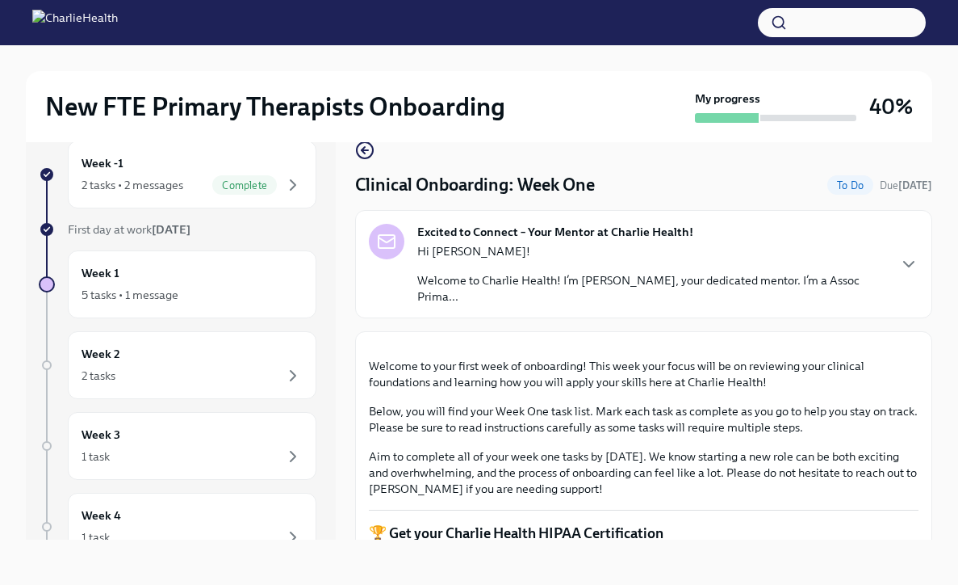
scroll to position [0, 0]
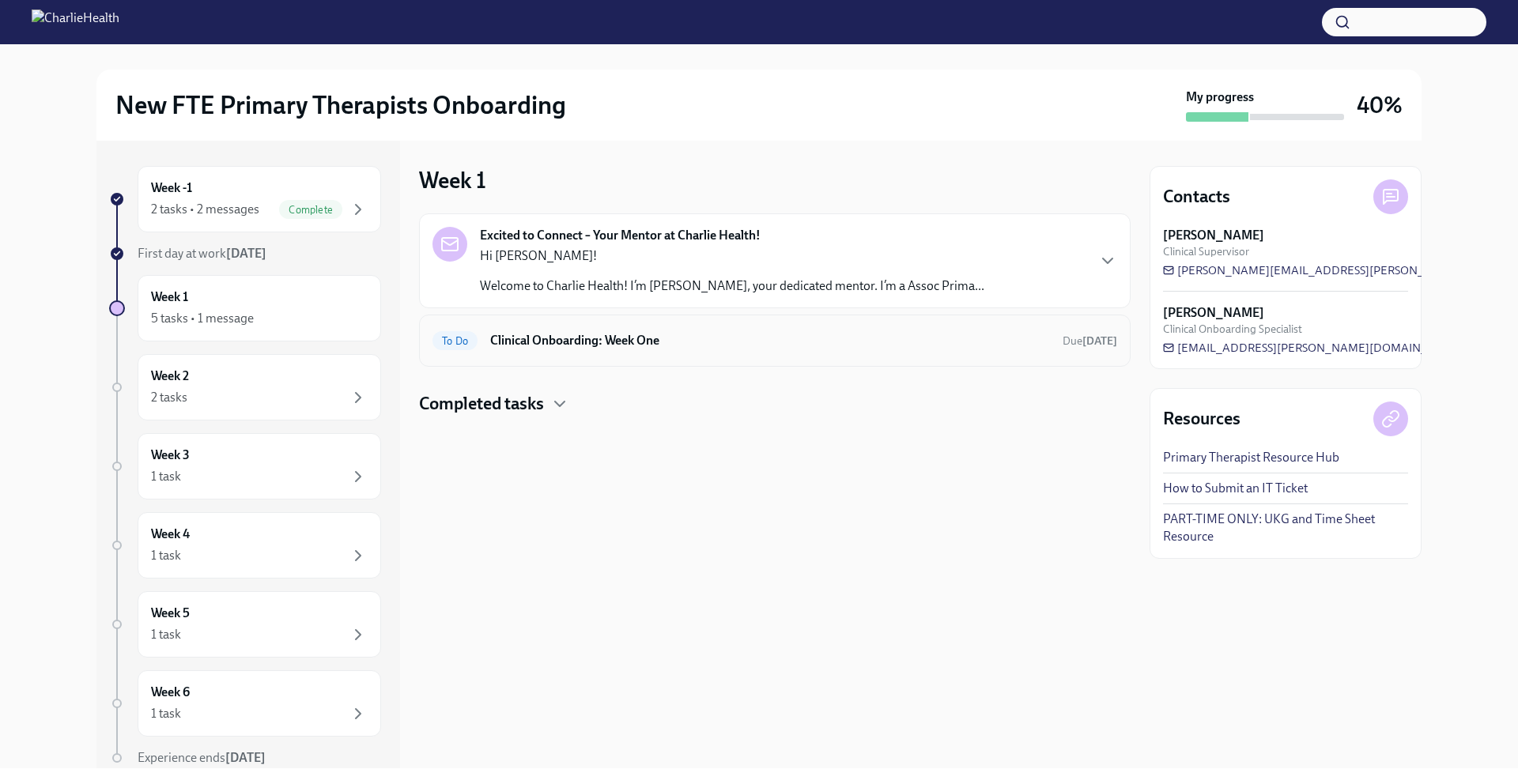
click at [690, 352] on div "To Do Clinical Onboarding: Week One Due [DATE]" at bounding box center [775, 341] width 685 height 25
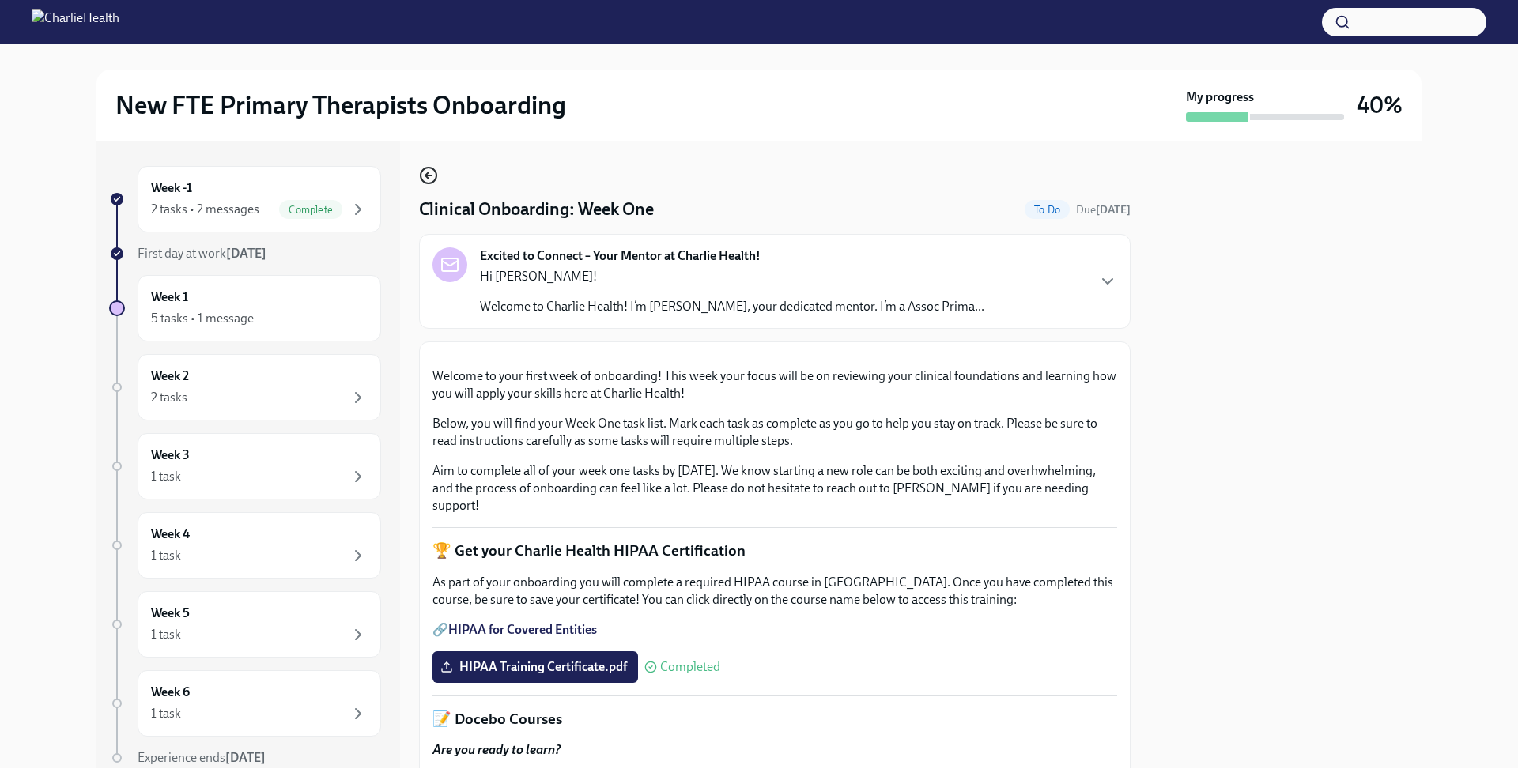
click at [431, 175] on icon "button" at bounding box center [428, 175] width 6 height 0
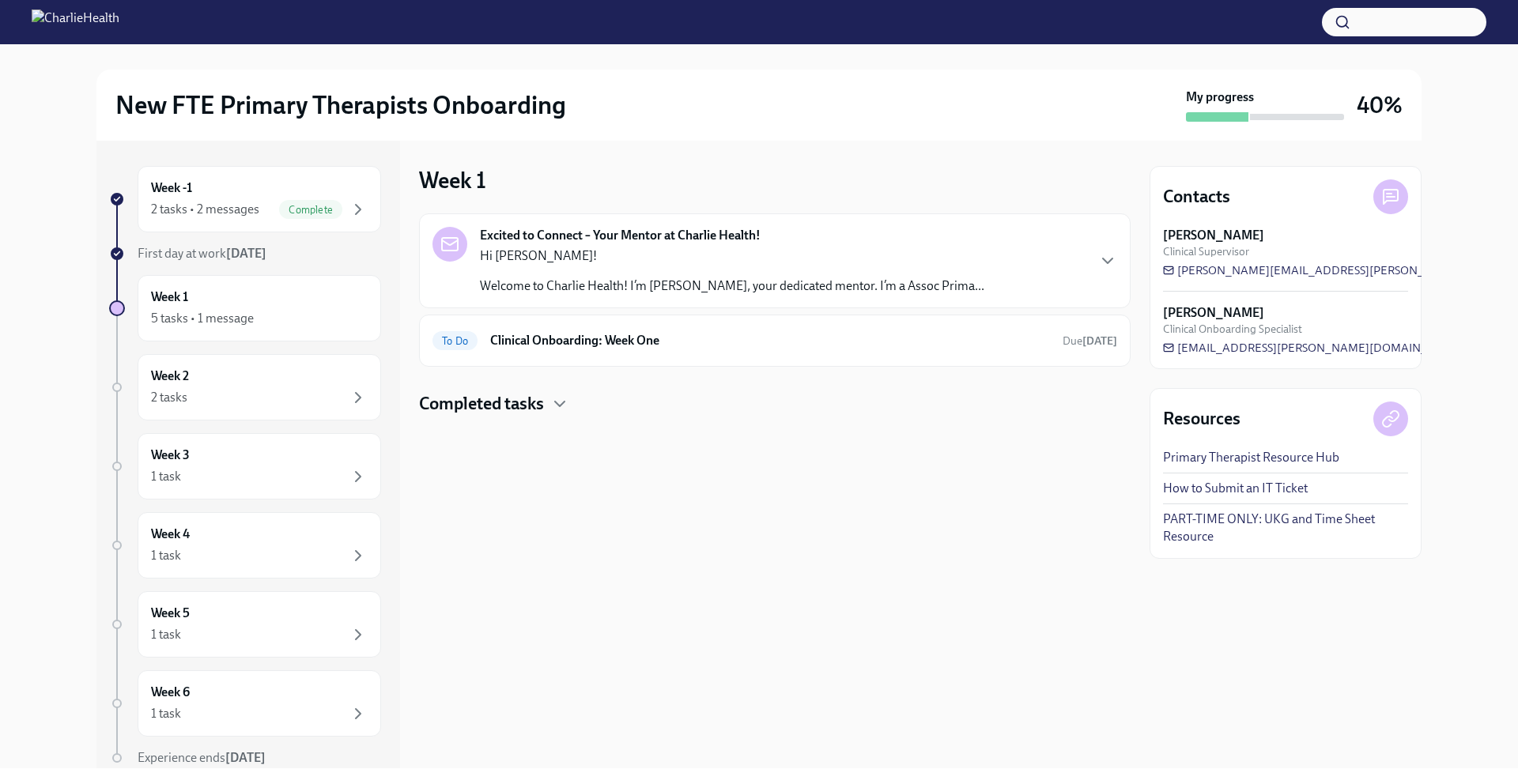
click at [541, 400] on h4 "Completed tasks" at bounding box center [482, 404] width 125 height 23
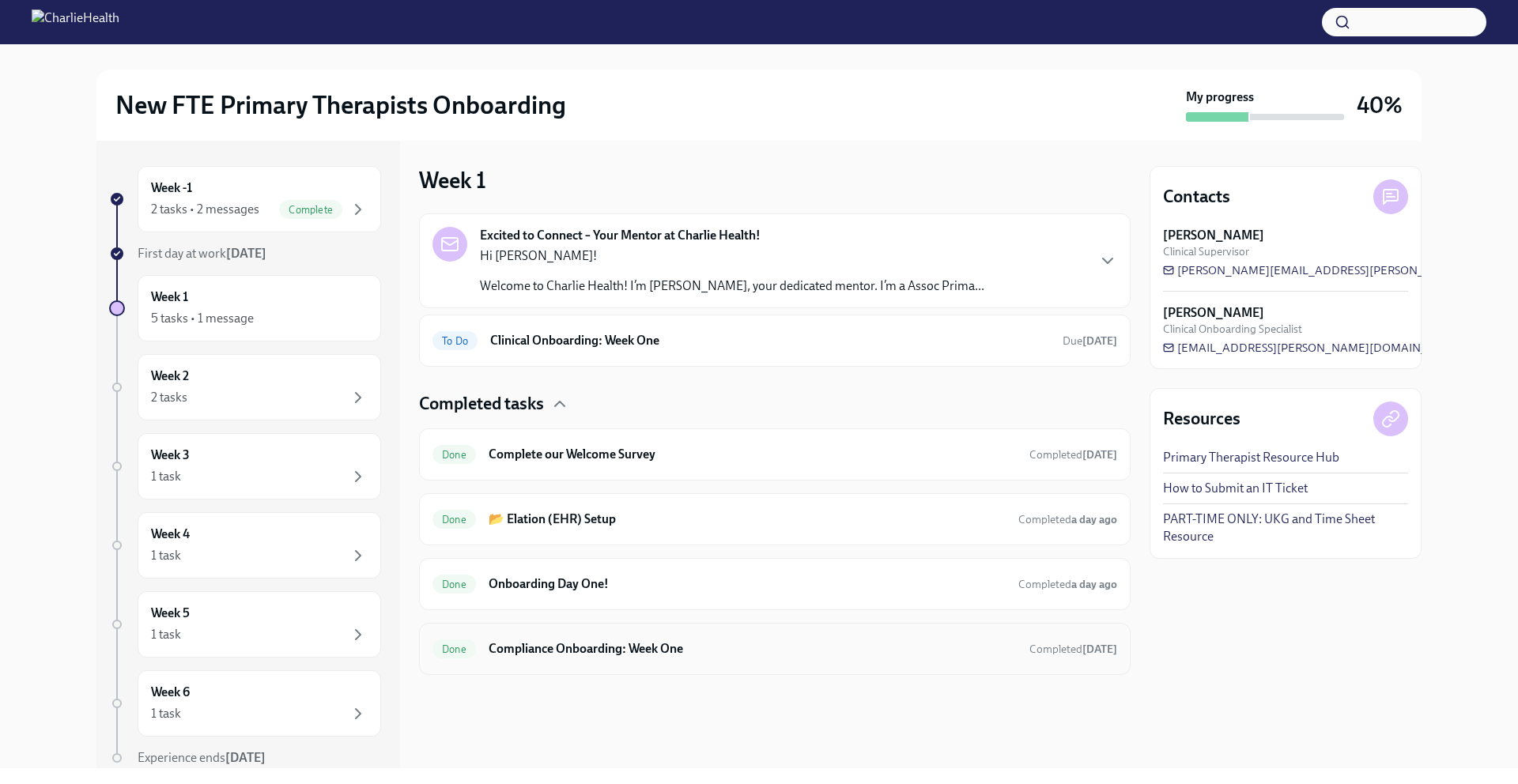
click at [651, 647] on h6 "Compliance Onboarding: Week One" at bounding box center [752, 649] width 528 height 18
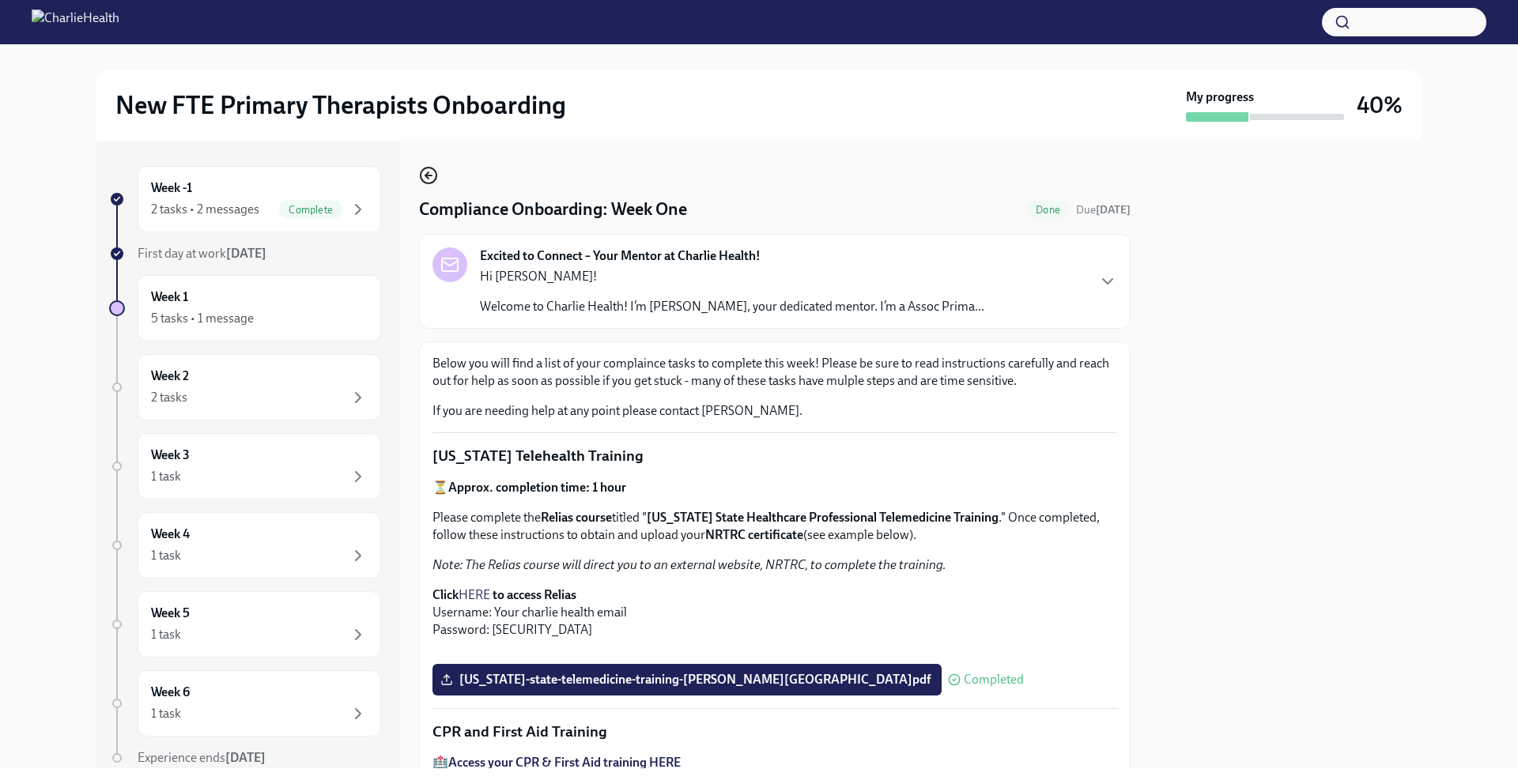
click at [423, 182] on circle "button" at bounding box center [429, 175] width 16 height 16
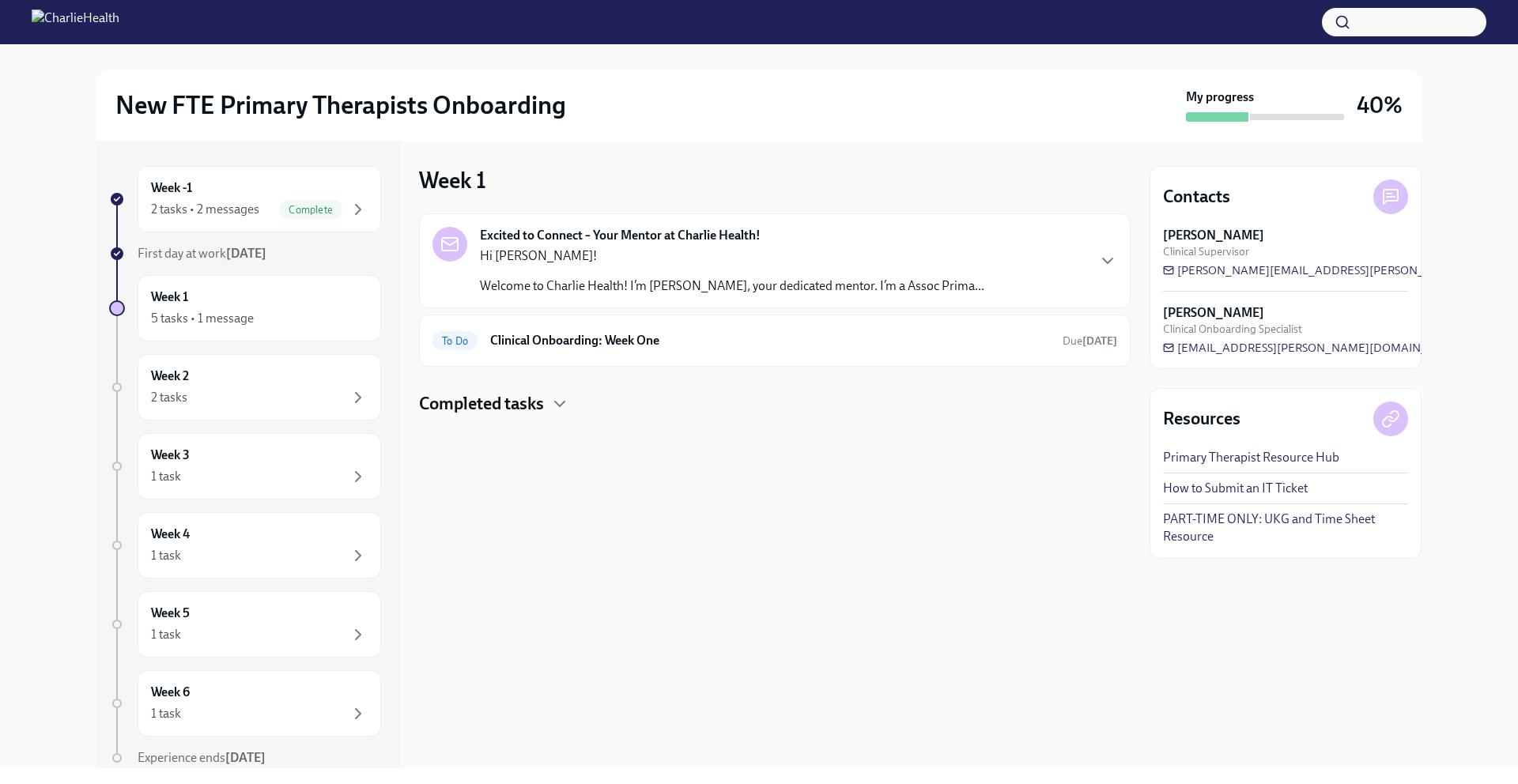
click at [626, 276] on div "Hi [PERSON_NAME]! Welcome to Charlie Health! I’m [PERSON_NAME], your dedicated …" at bounding box center [732, 271] width 504 height 47
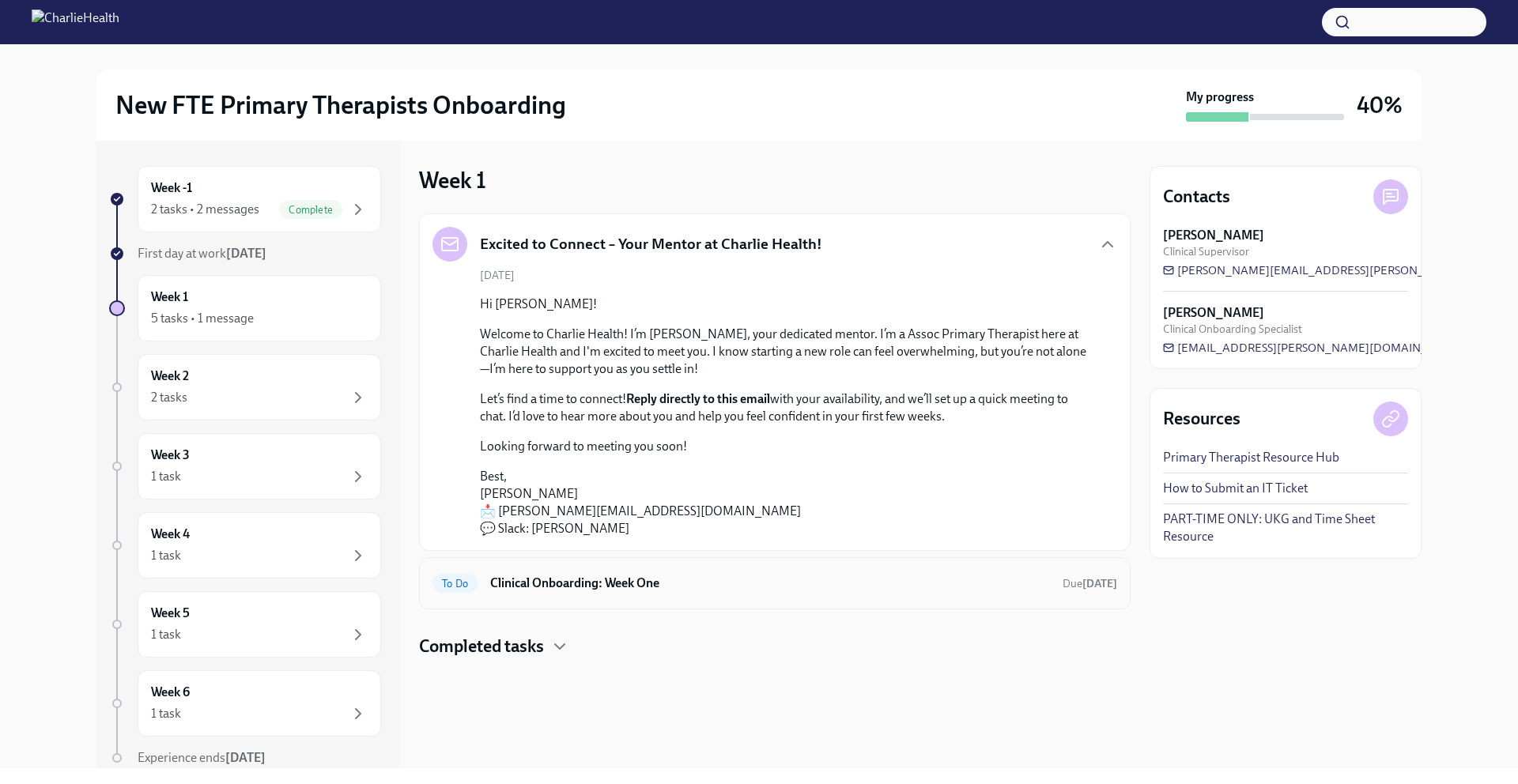
click at [602, 599] on div "To Do Clinical Onboarding: Week One Due [DATE]" at bounding box center [775, 582] width 712 height 52
click at [632, 580] on h6 "Clinical Onboarding: Week One" at bounding box center [771, 583] width 560 height 18
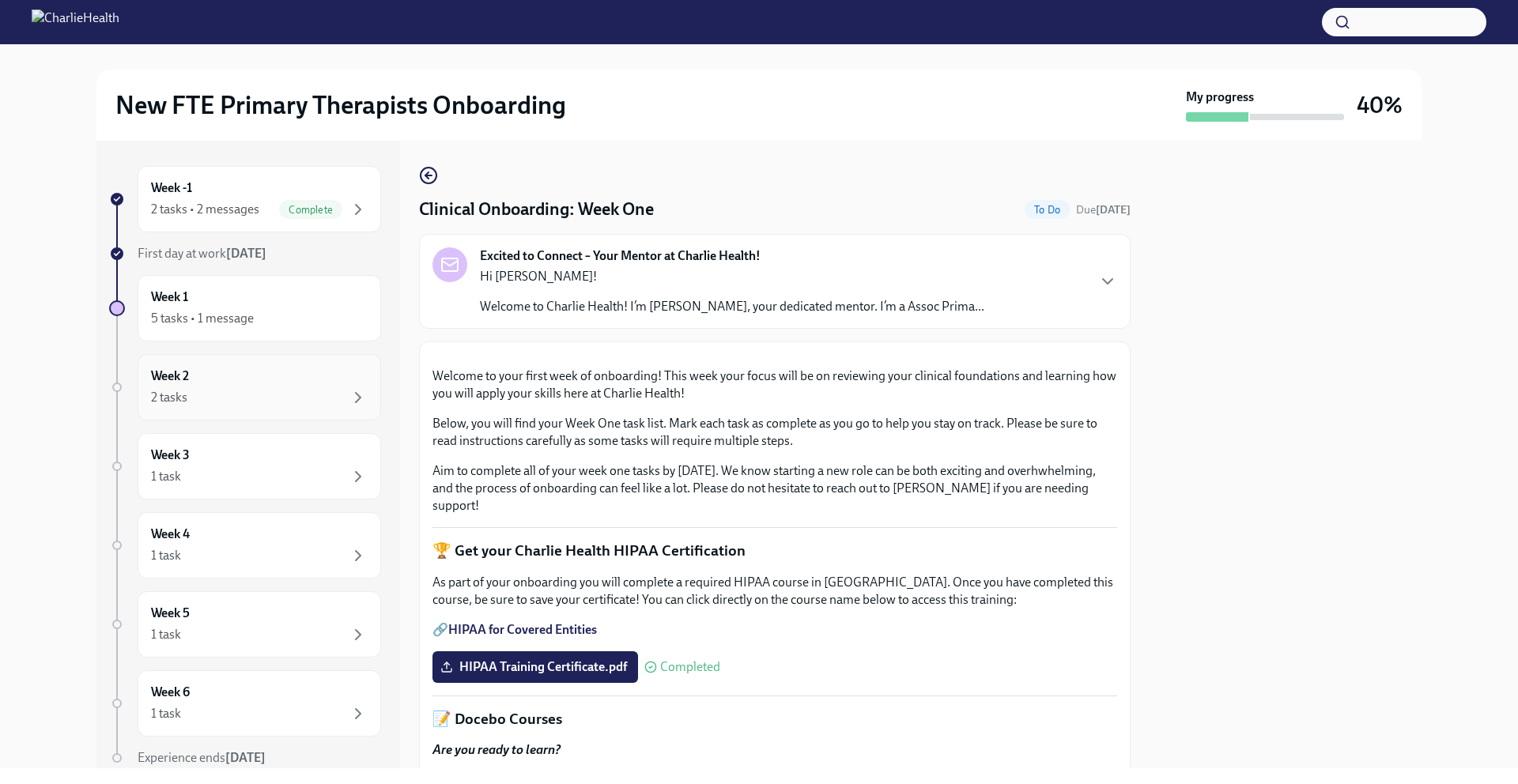
click at [253, 387] on div "Week 2 2 tasks" at bounding box center [259, 387] width 216 height 39
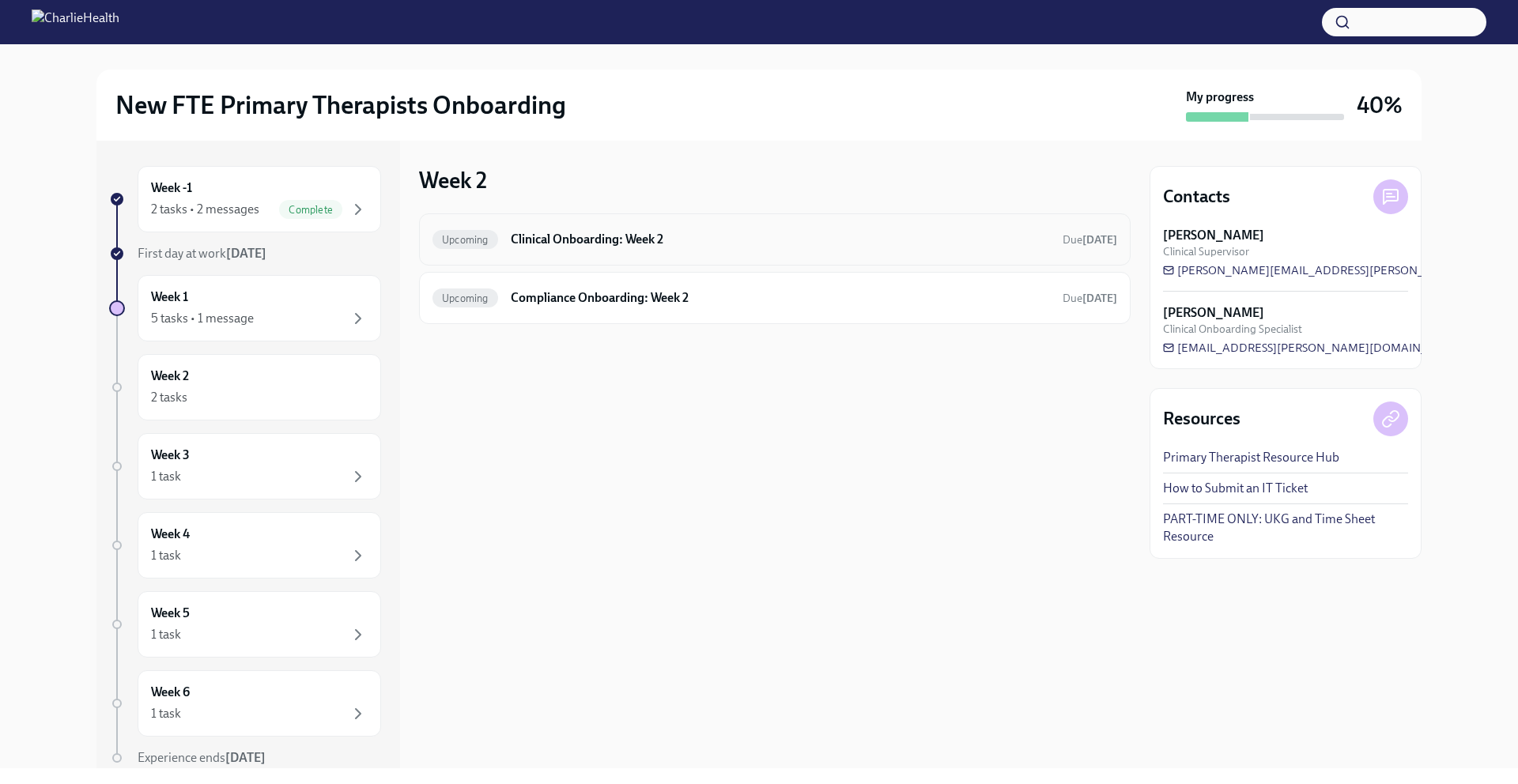
click at [692, 248] on h6 "Clinical Onboarding: Week 2" at bounding box center [781, 240] width 540 height 18
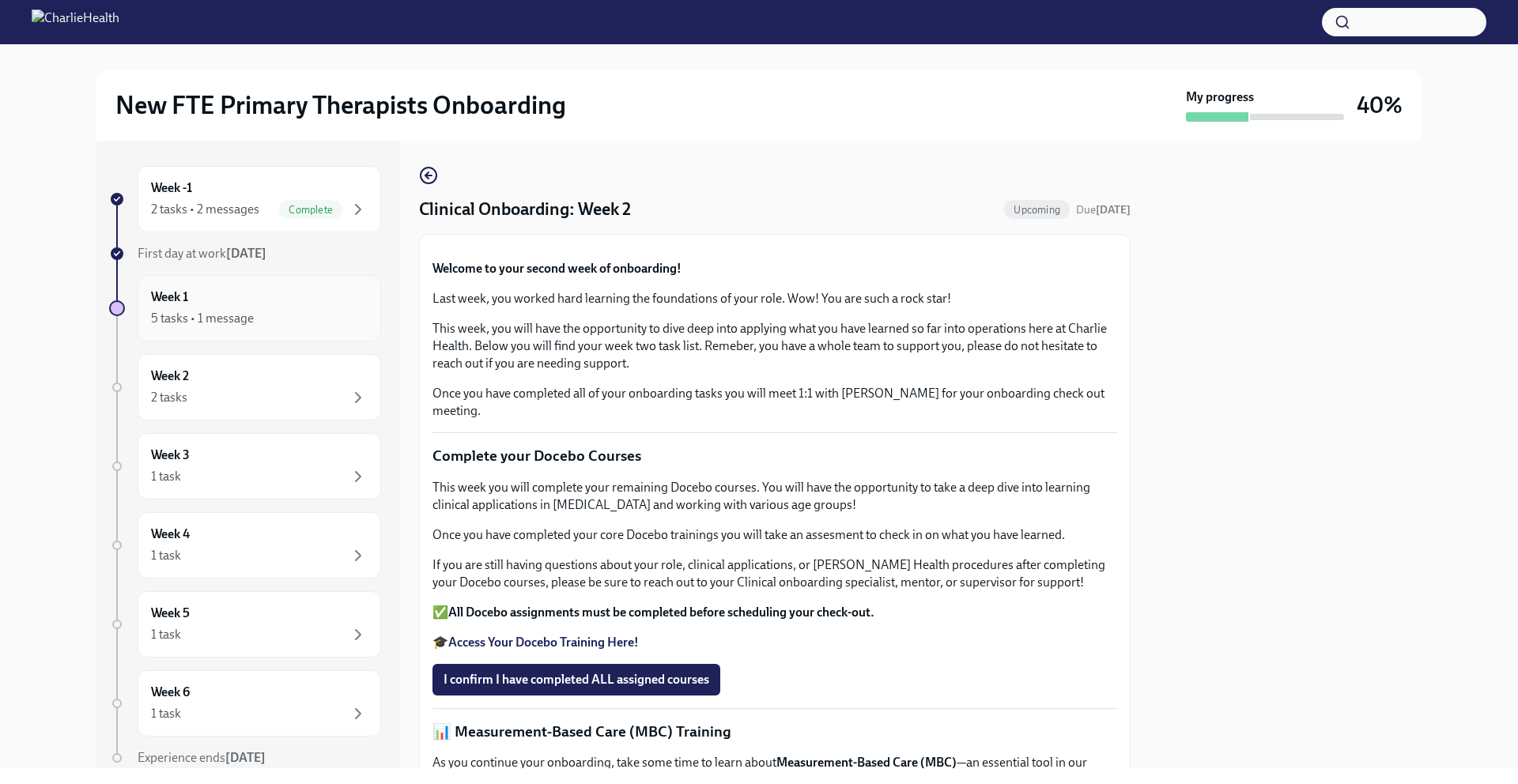
click at [260, 305] on div "Week 1 5 tasks • 1 message" at bounding box center [259, 308] width 216 height 39
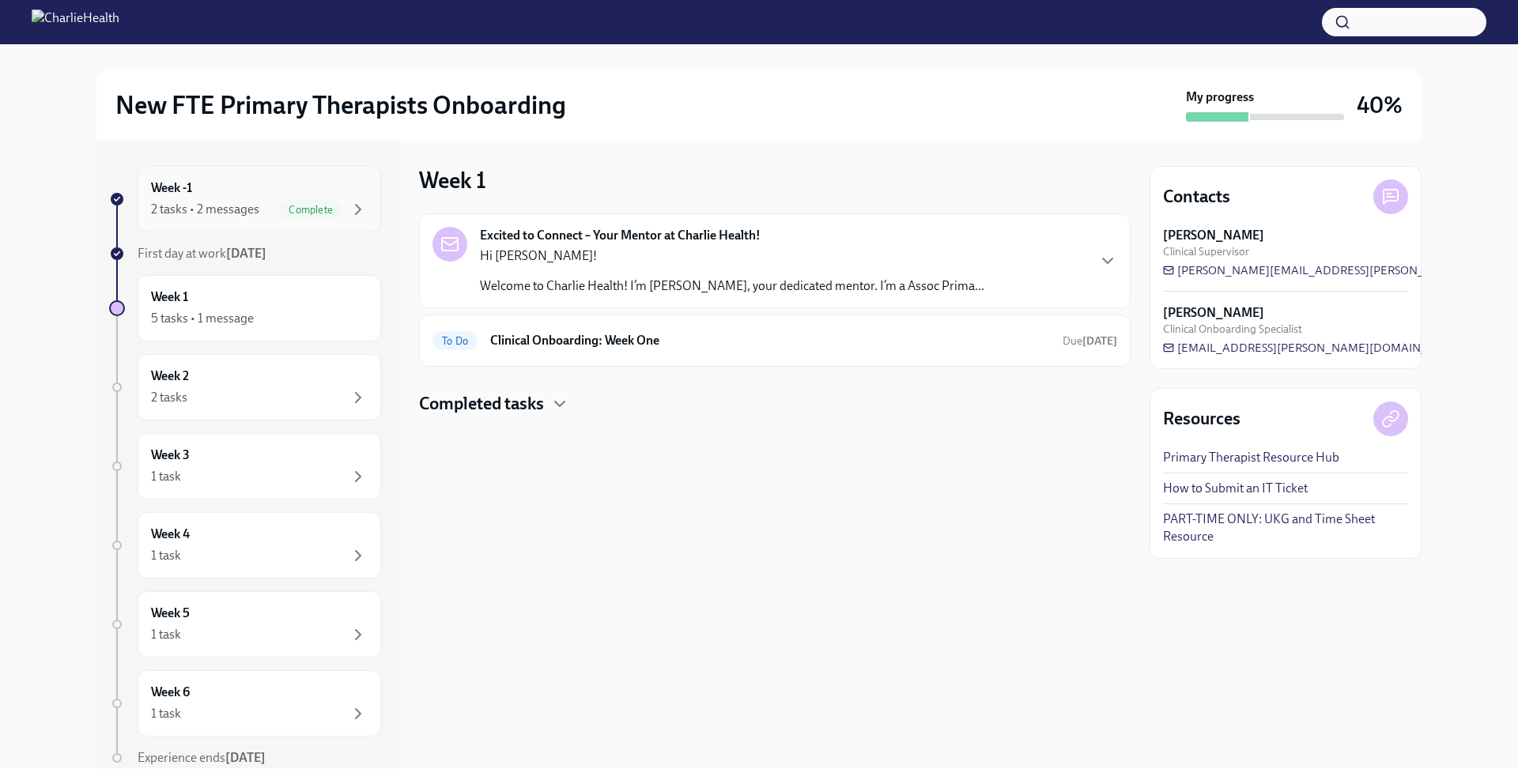
click at [231, 197] on div "Week -1 2 tasks • 2 messages Complete" at bounding box center [259, 199] width 216 height 39
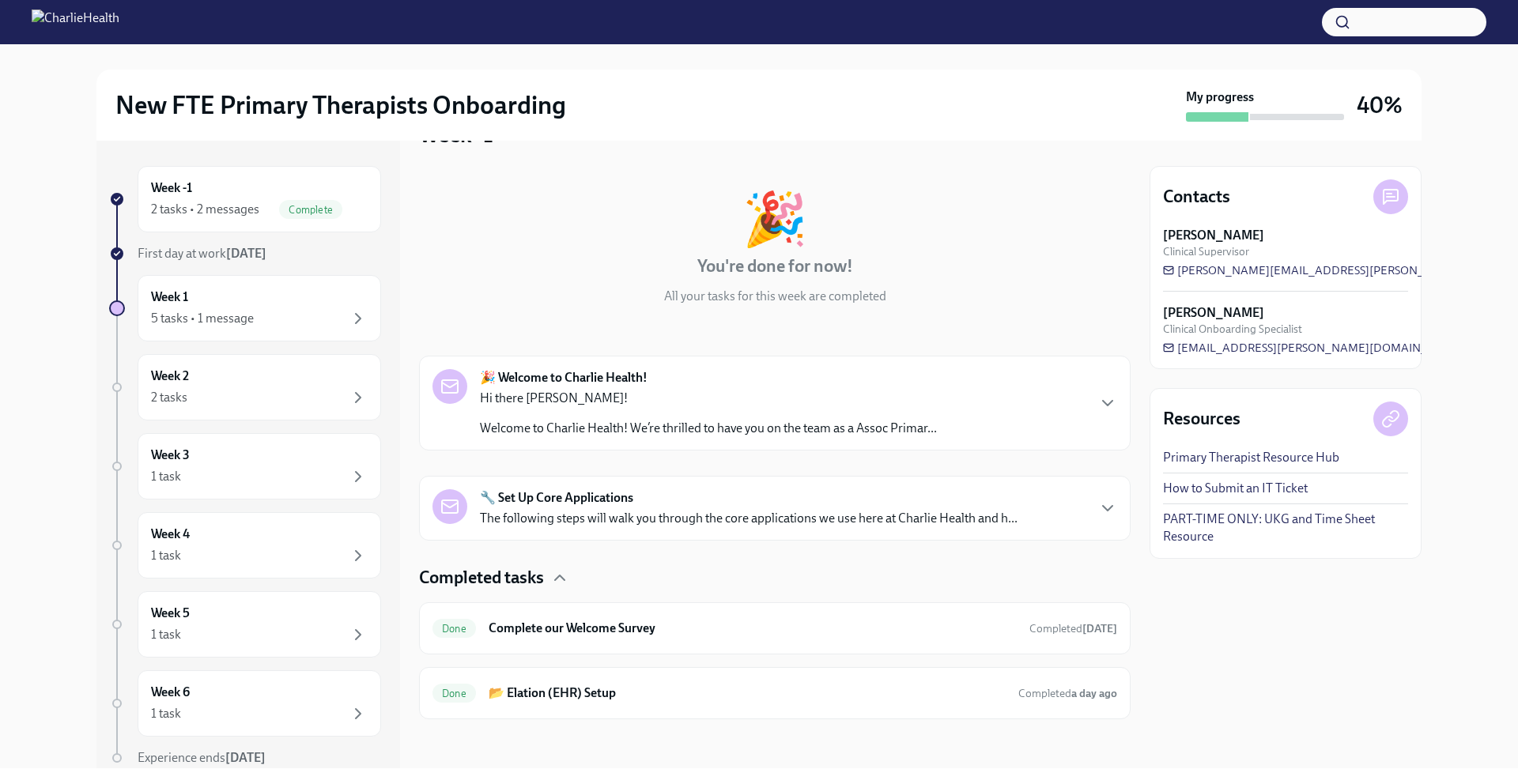
scroll to position [47, 0]
click at [791, 408] on div "Hi there Dylan! Welcome to Charlie Health! We’re thrilled to have you on the te…" at bounding box center [708, 411] width 457 height 47
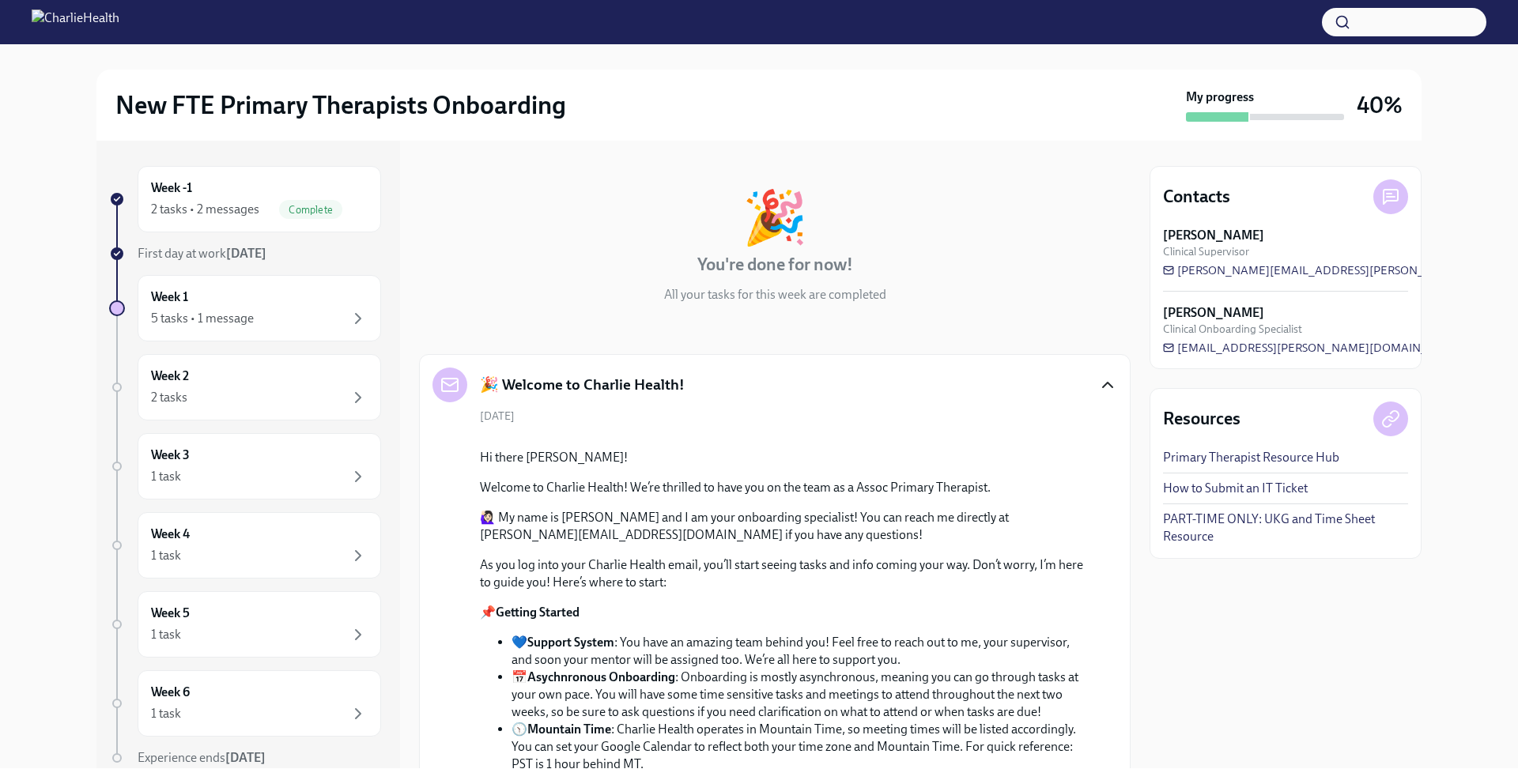
click at [1101, 384] on icon "button" at bounding box center [1108, 385] width 19 height 19
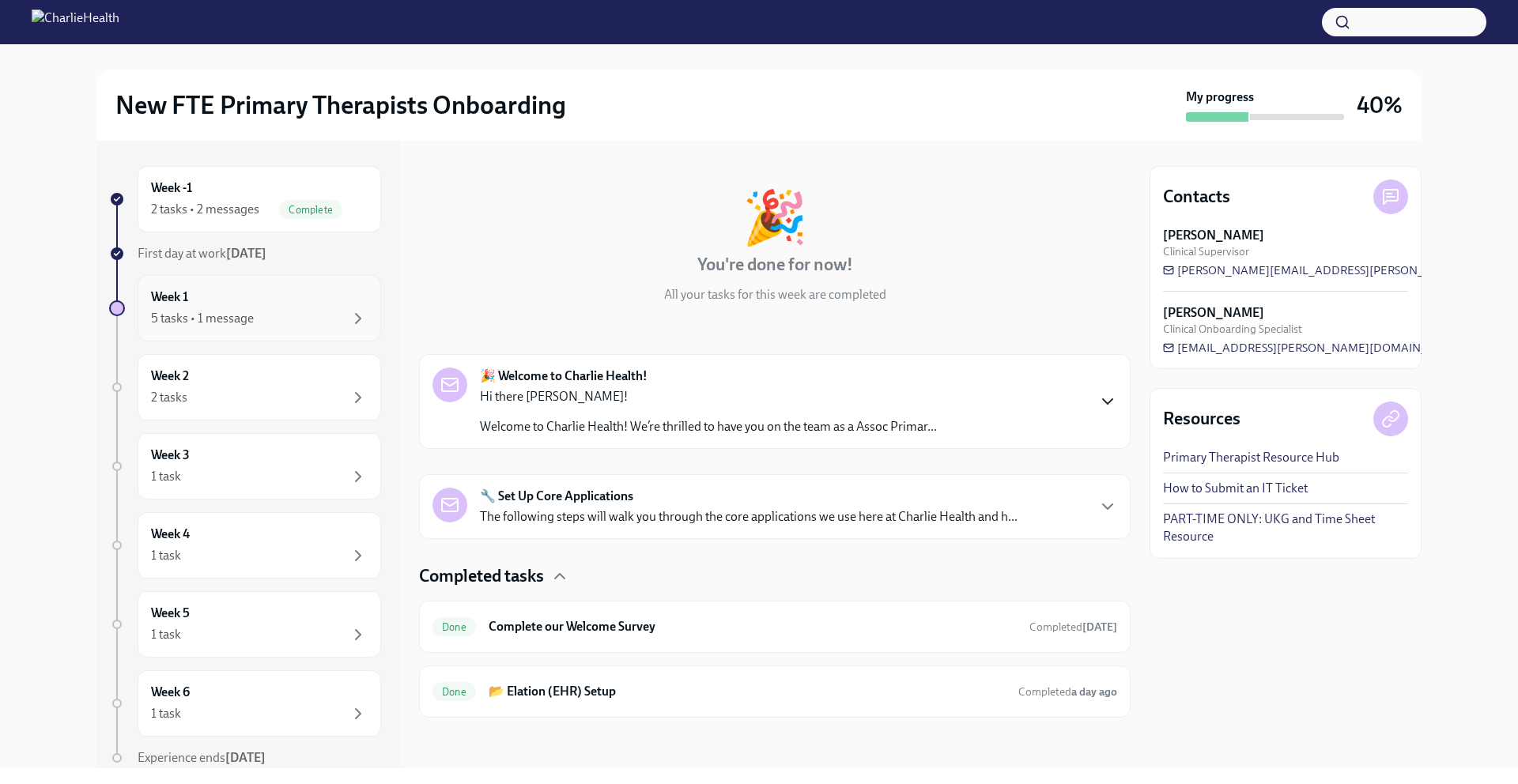
click at [294, 304] on div "Week 1 5 tasks • 1 message" at bounding box center [259, 308] width 216 height 39
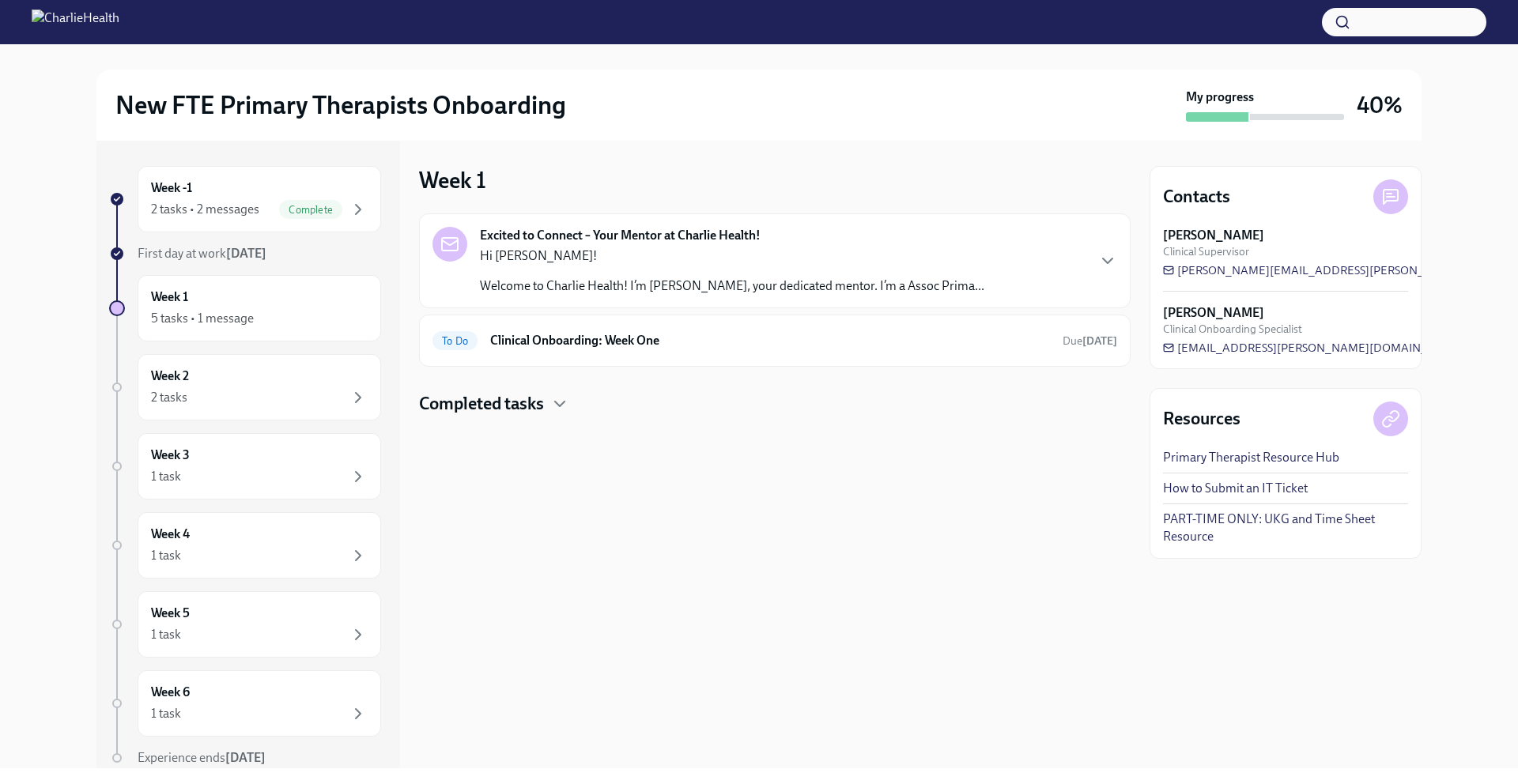
click at [549, 413] on div "Completed tasks" at bounding box center [775, 404] width 712 height 23
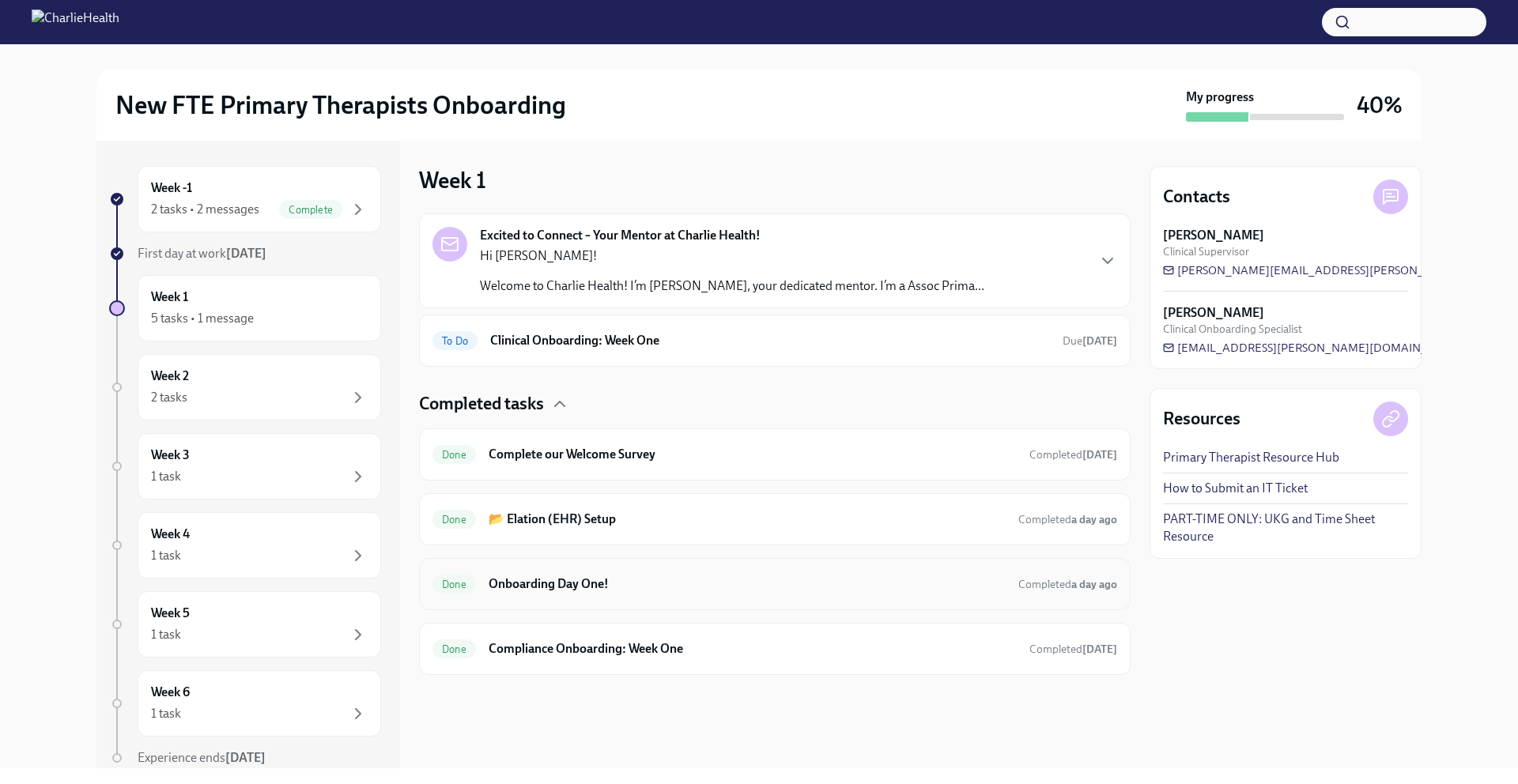
click at [604, 588] on h6 "Onboarding Day One!" at bounding box center [747, 584] width 517 height 18
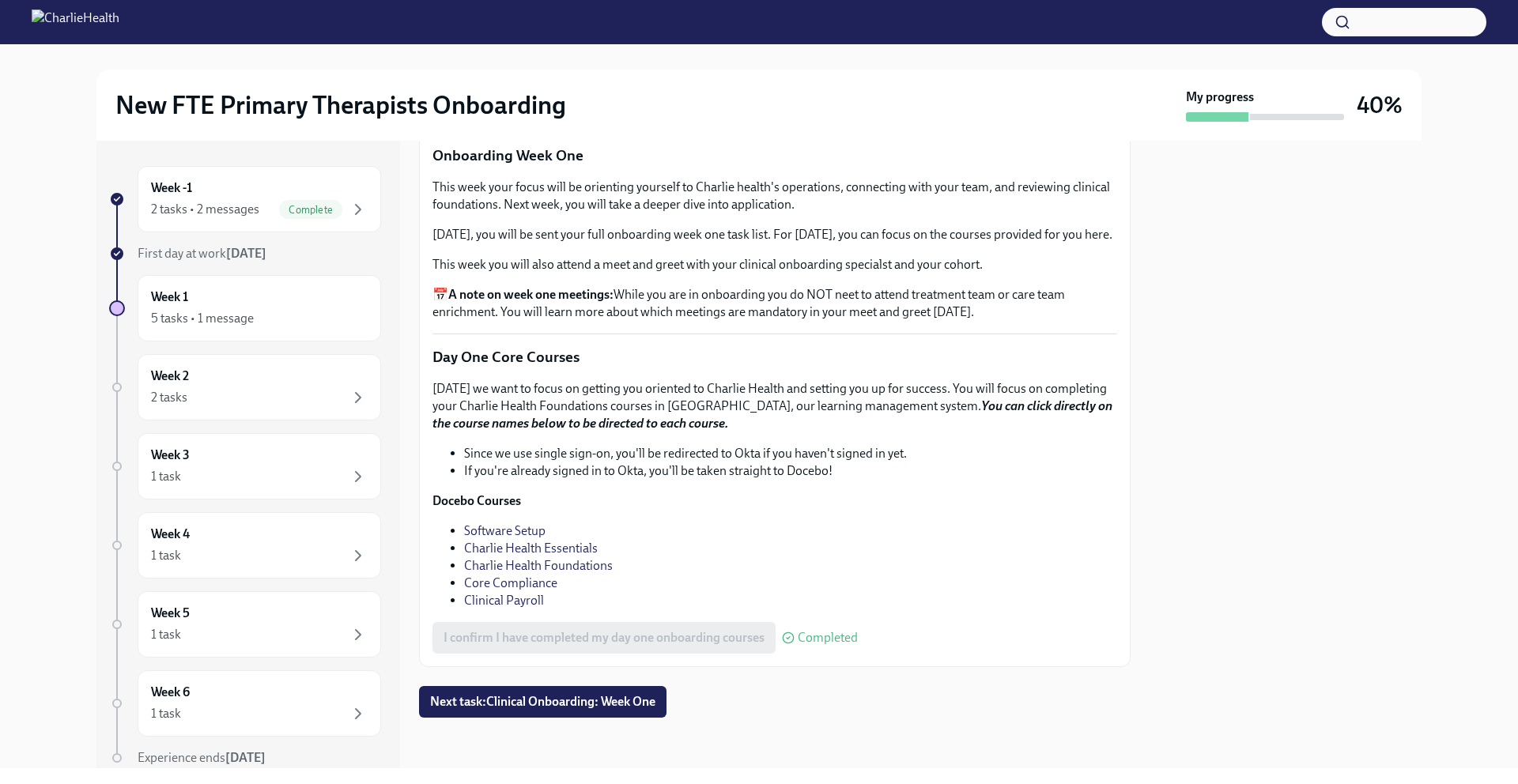
scroll to position [2190, 0]
click at [286, 312] on div "5 tasks • 1 message" at bounding box center [259, 318] width 216 height 19
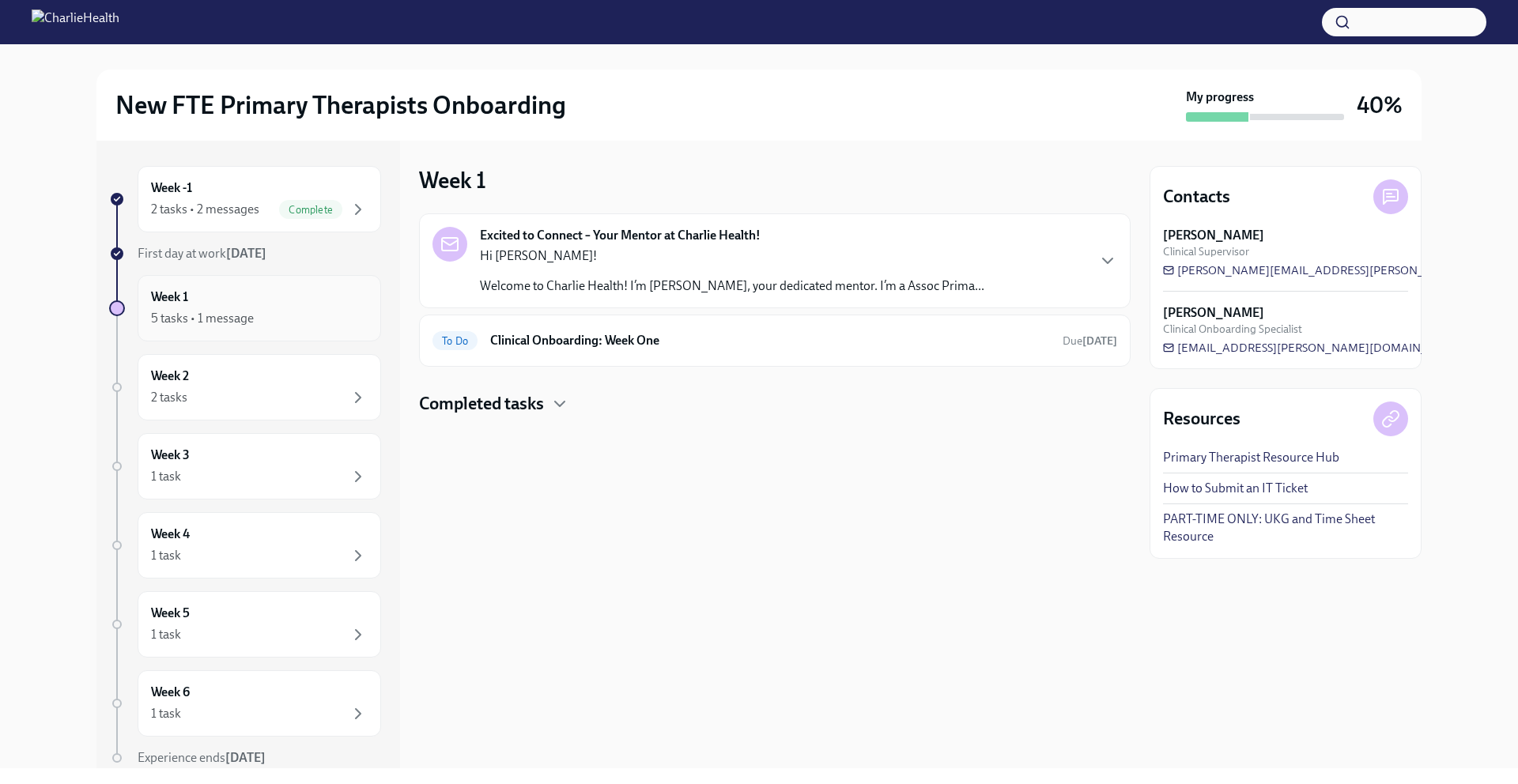
click at [306, 320] on div "5 tasks • 1 message" at bounding box center [259, 318] width 216 height 19
click at [610, 343] on h6 "Clinical Onboarding: Week One" at bounding box center [771, 341] width 560 height 18
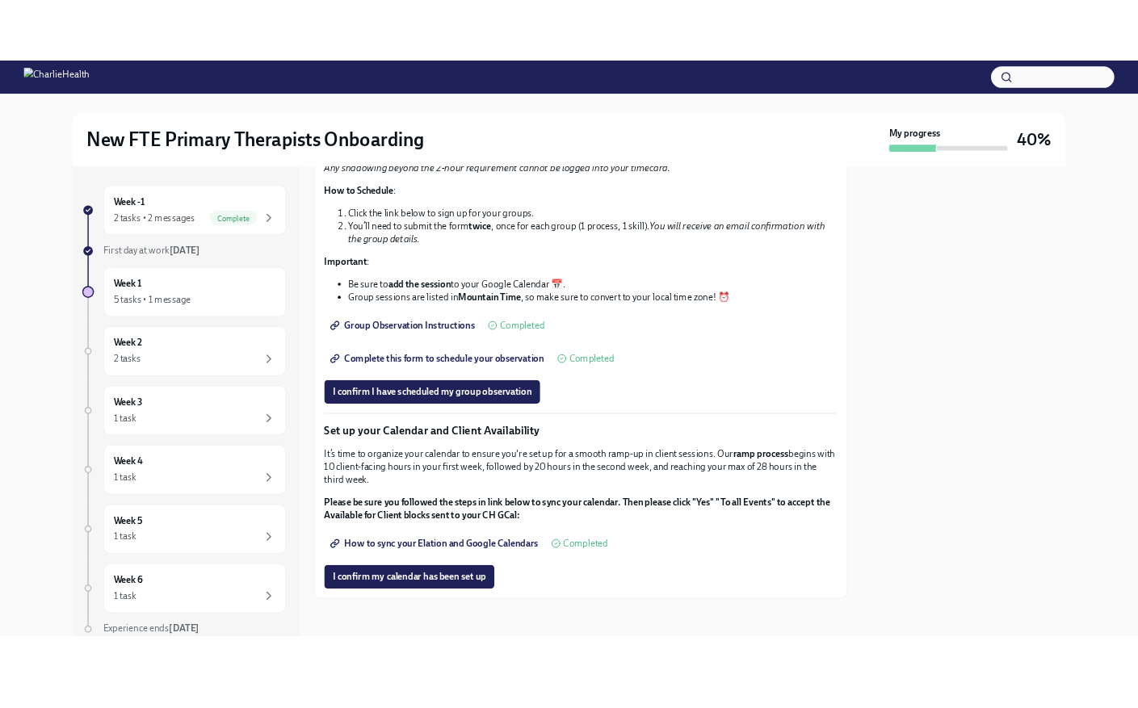
scroll to position [2141, 0]
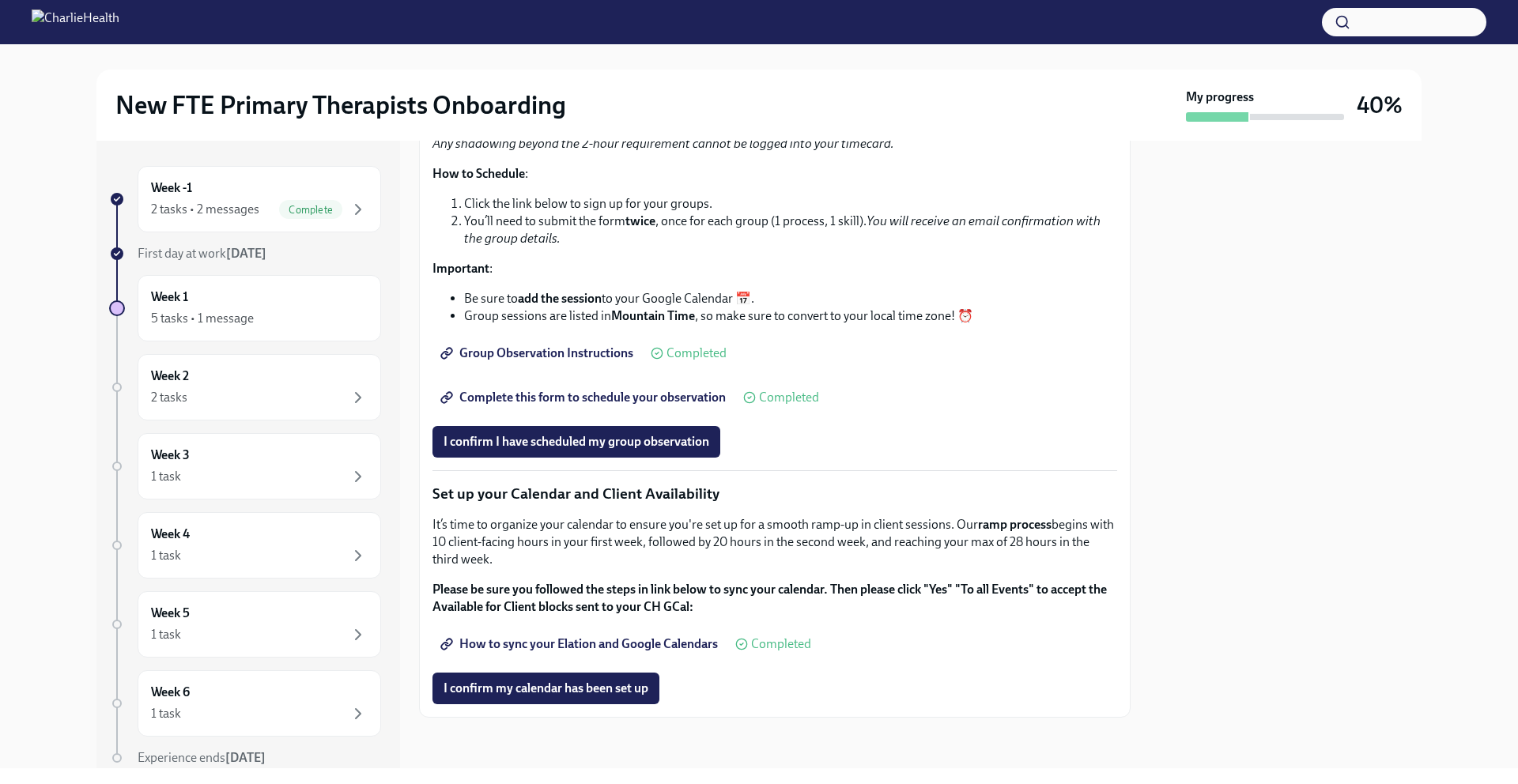
click at [552, 356] on span "Group Observation Instructions" at bounding box center [539, 353] width 190 height 16
click at [640, 401] on span "Complete this form to schedule your observation" at bounding box center [585, 397] width 282 height 16
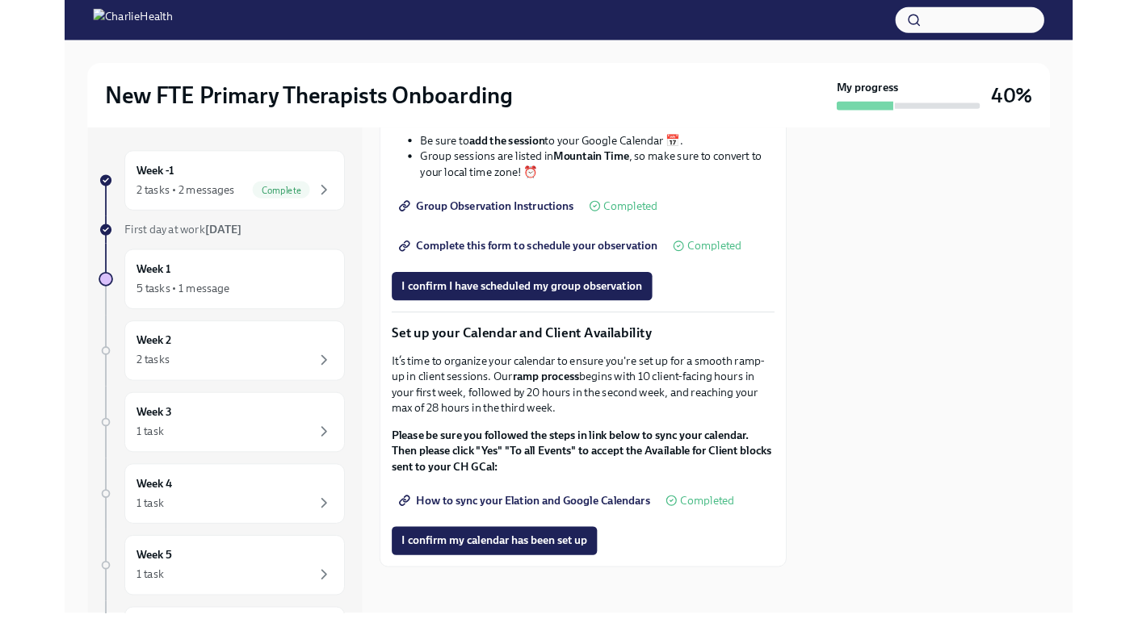
scroll to position [2618, 0]
